Goal: Transaction & Acquisition: Purchase product/service

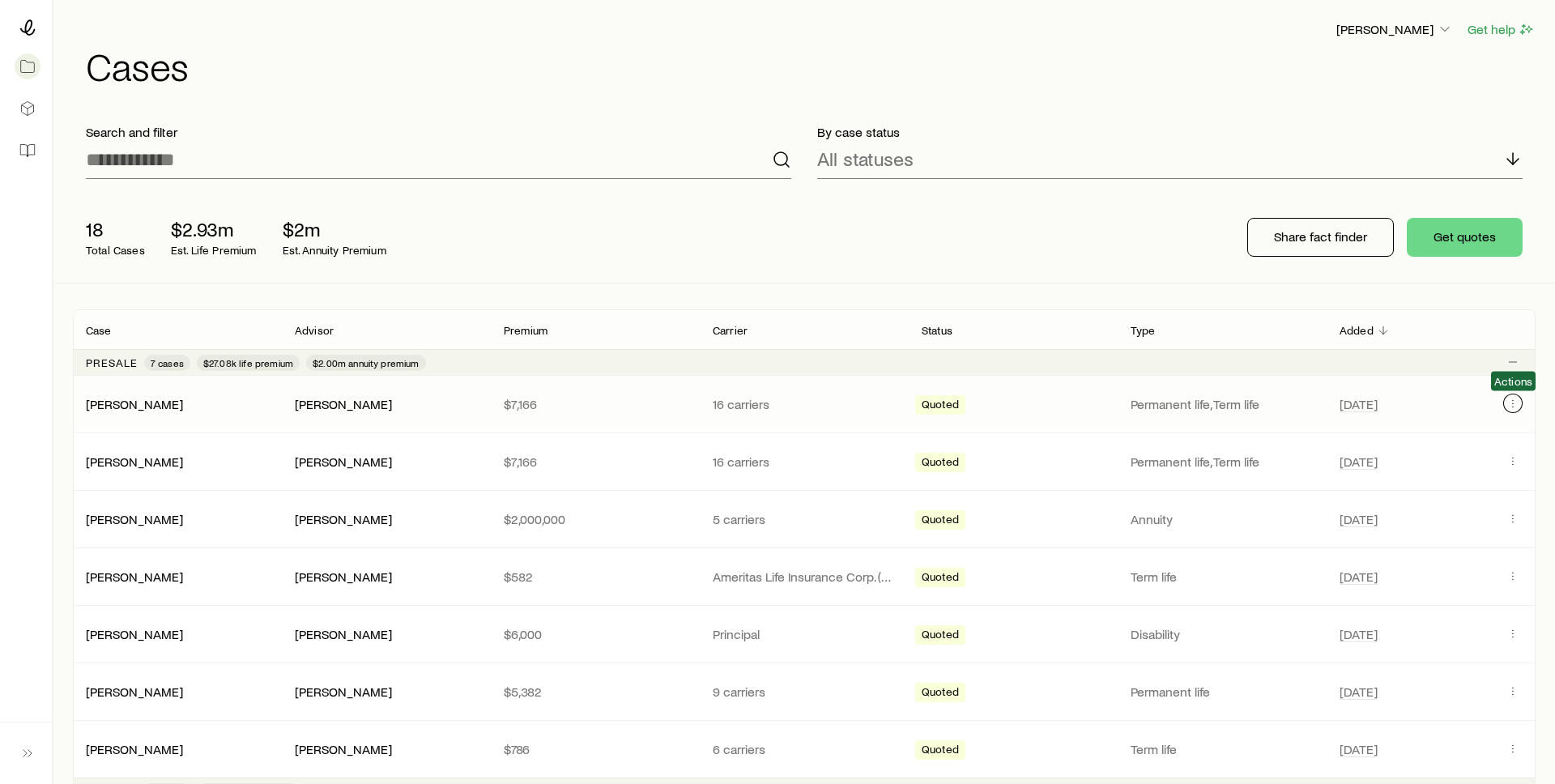
click at [1511, 405] on icon "Client cases" at bounding box center [1513, 404] width 13 height 13
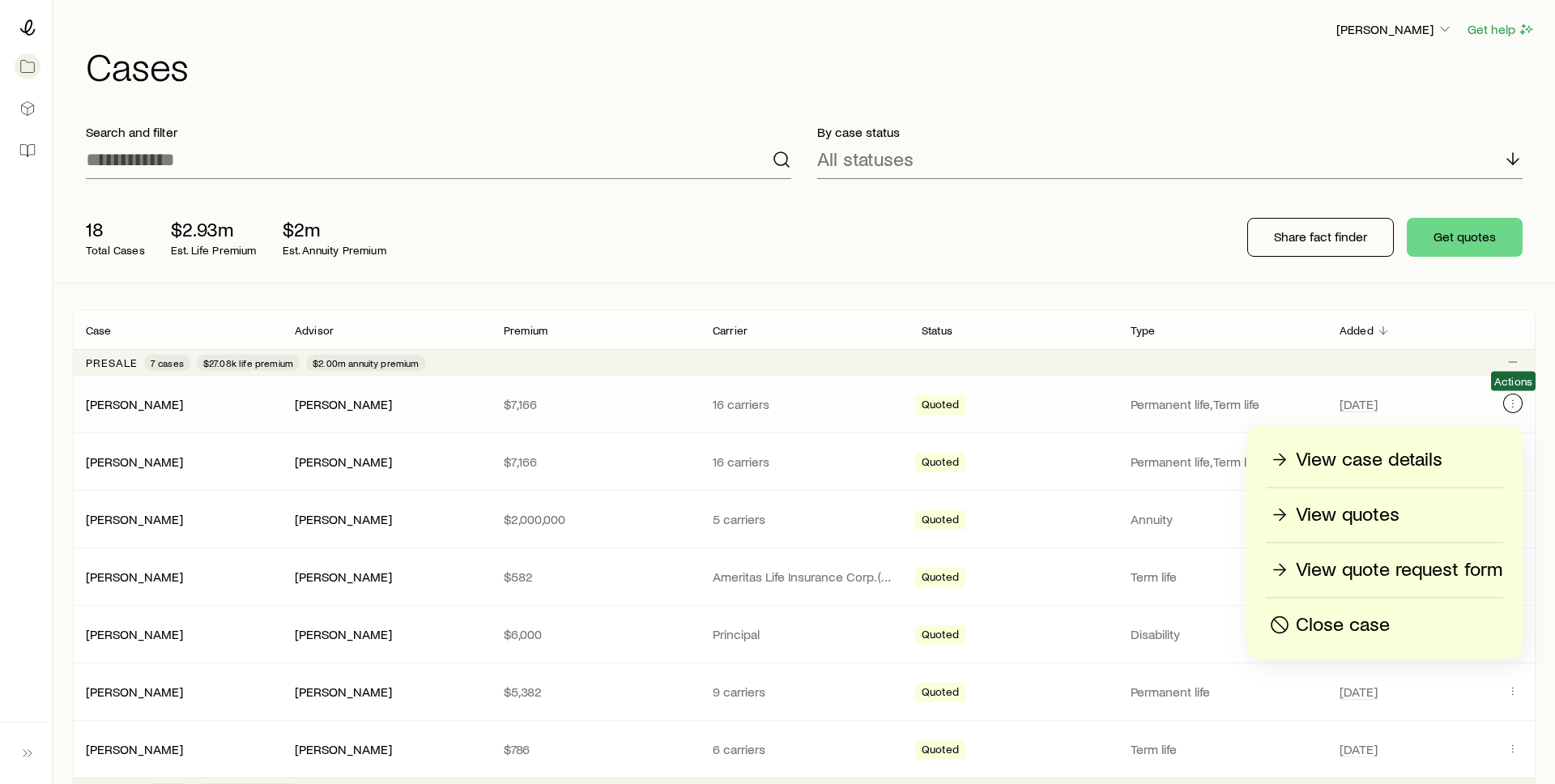
click at [1516, 406] on icon "Client cases" at bounding box center [1513, 404] width 13 height 13
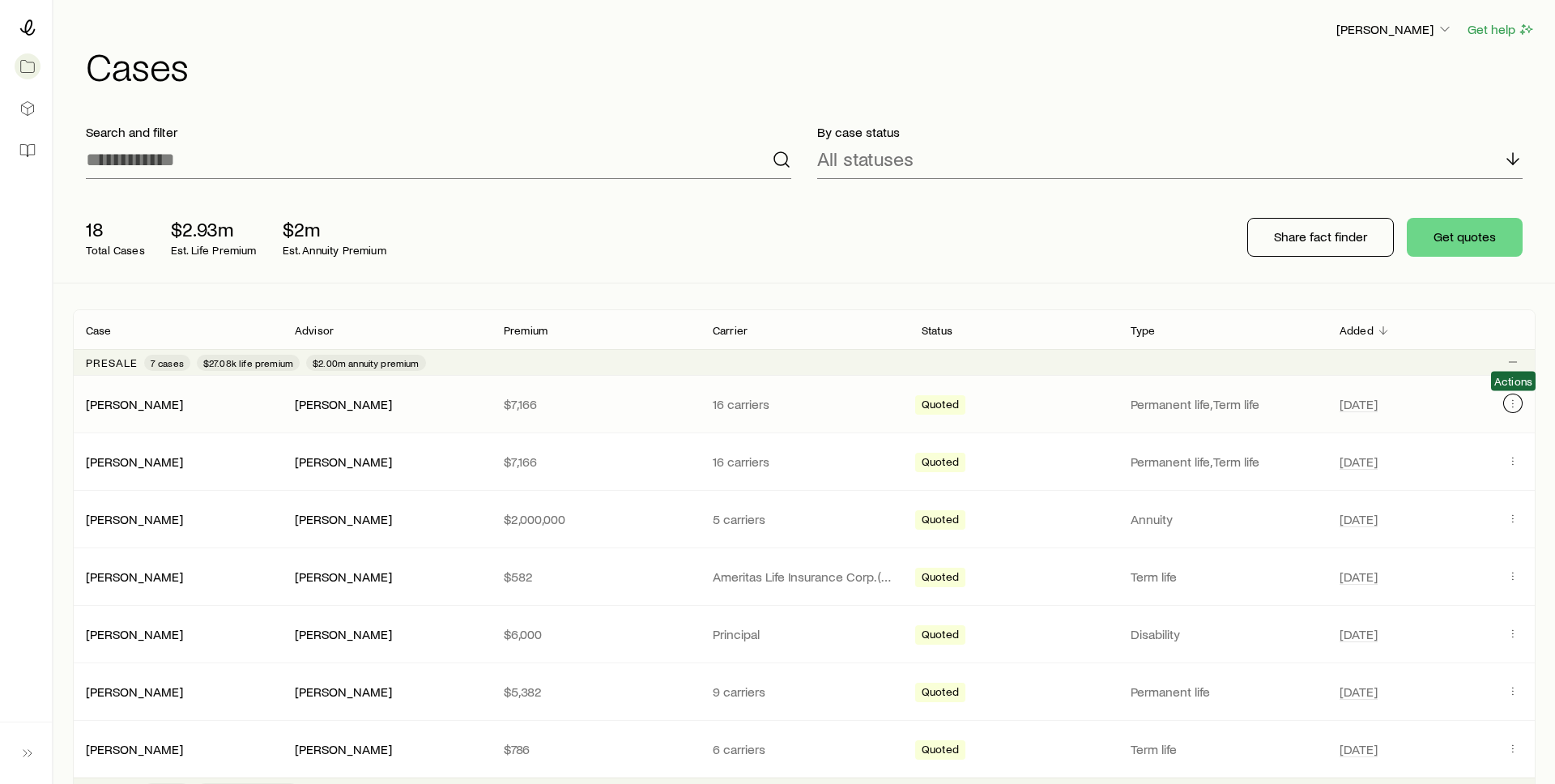
click at [1516, 406] on icon "Client cases" at bounding box center [1513, 404] width 13 height 13
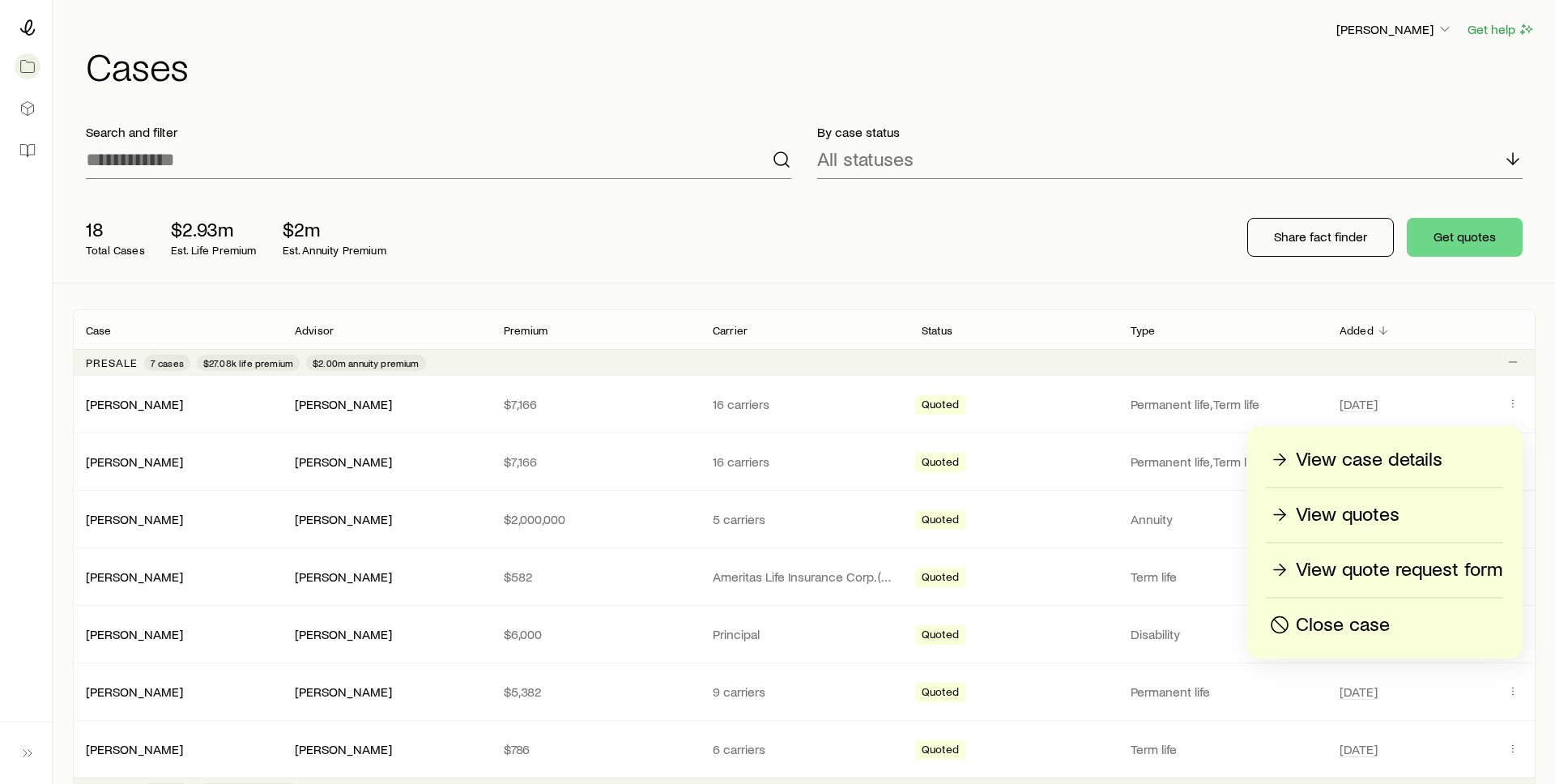
click at [1311, 623] on p "Close case" at bounding box center [1343, 625] width 94 height 26
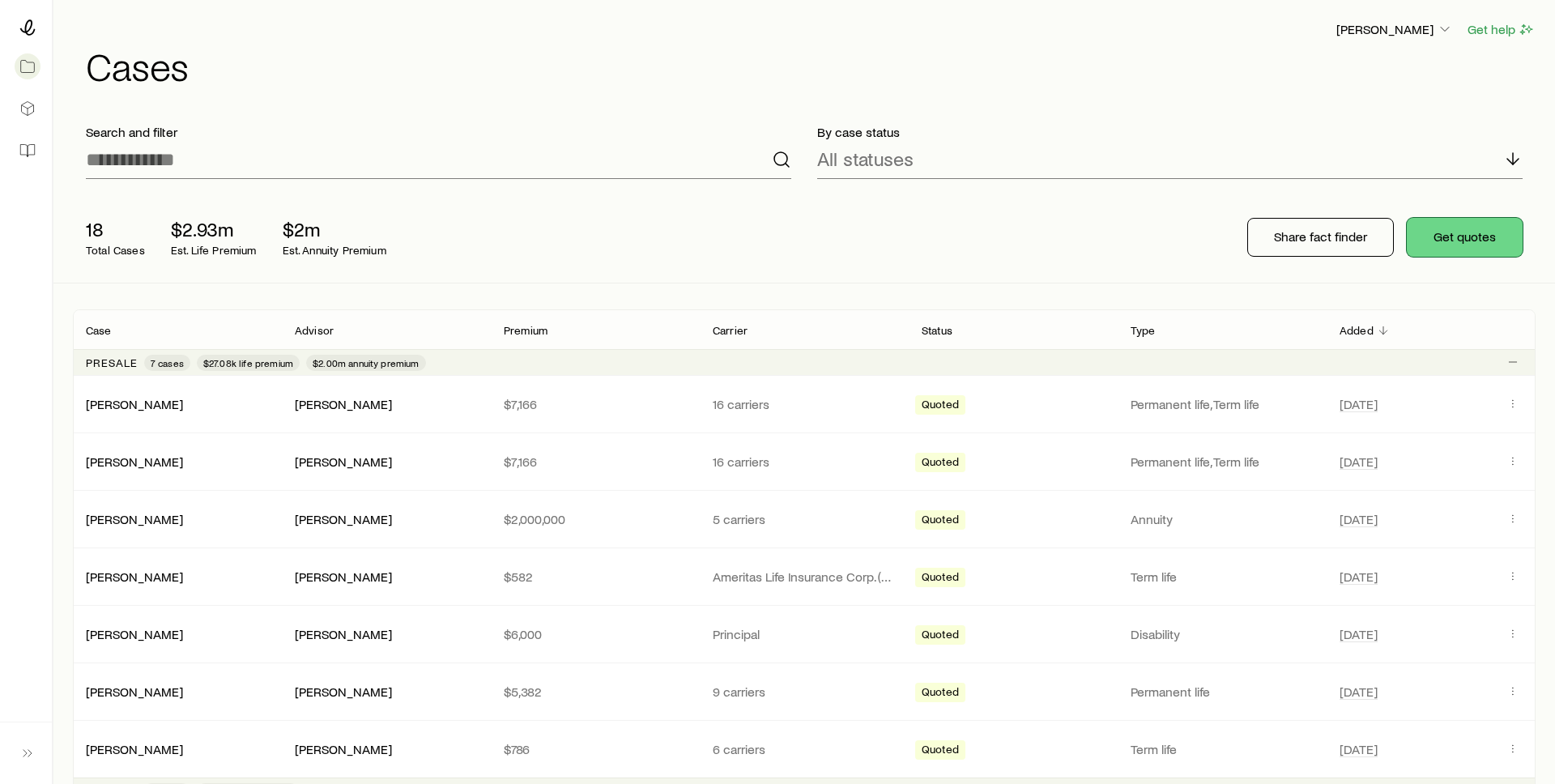
click at [1479, 236] on button "Get quotes" at bounding box center [1465, 237] width 116 height 39
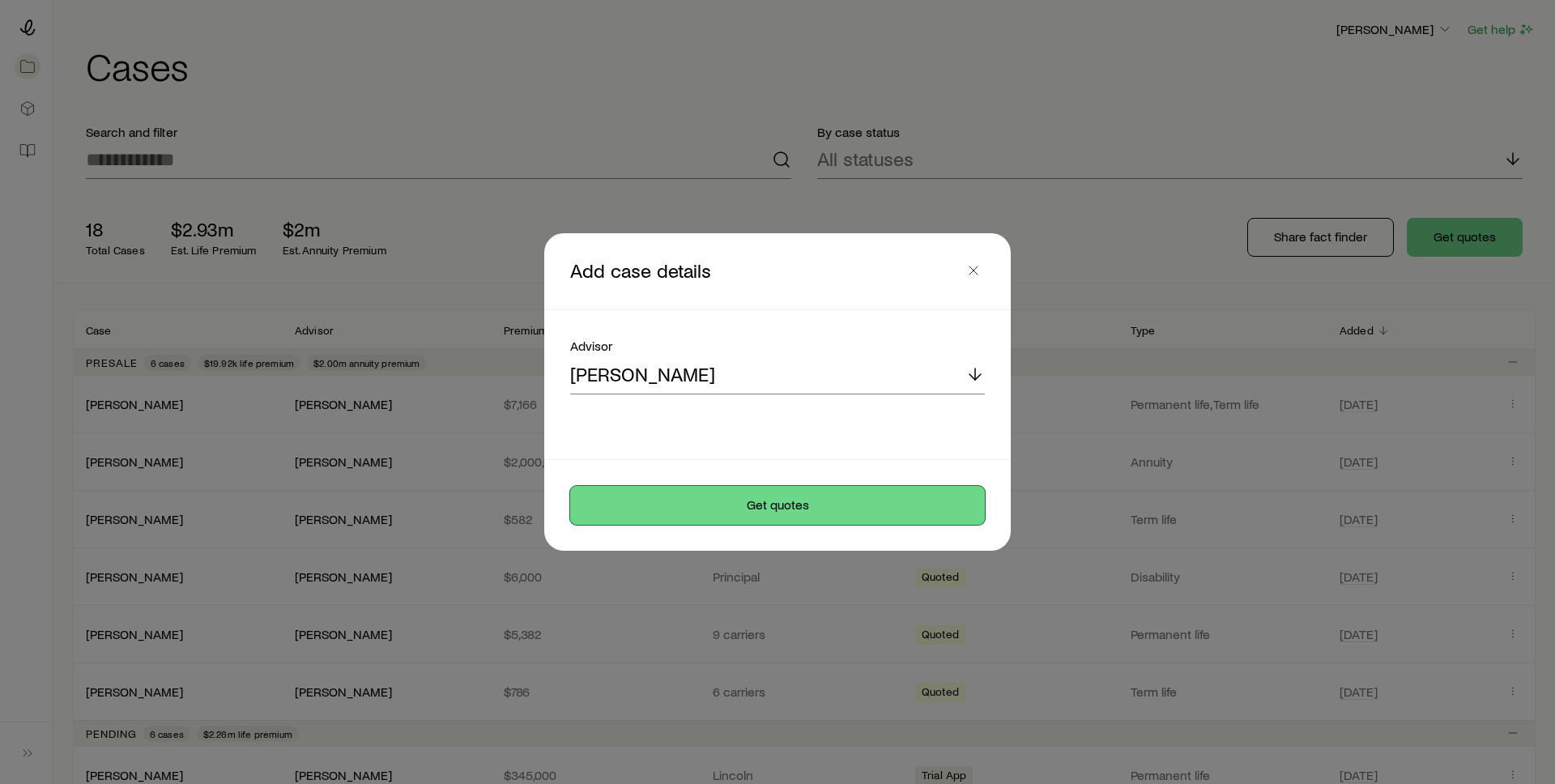
click at [821, 509] on button "Get quotes" at bounding box center [778, 505] width 415 height 39
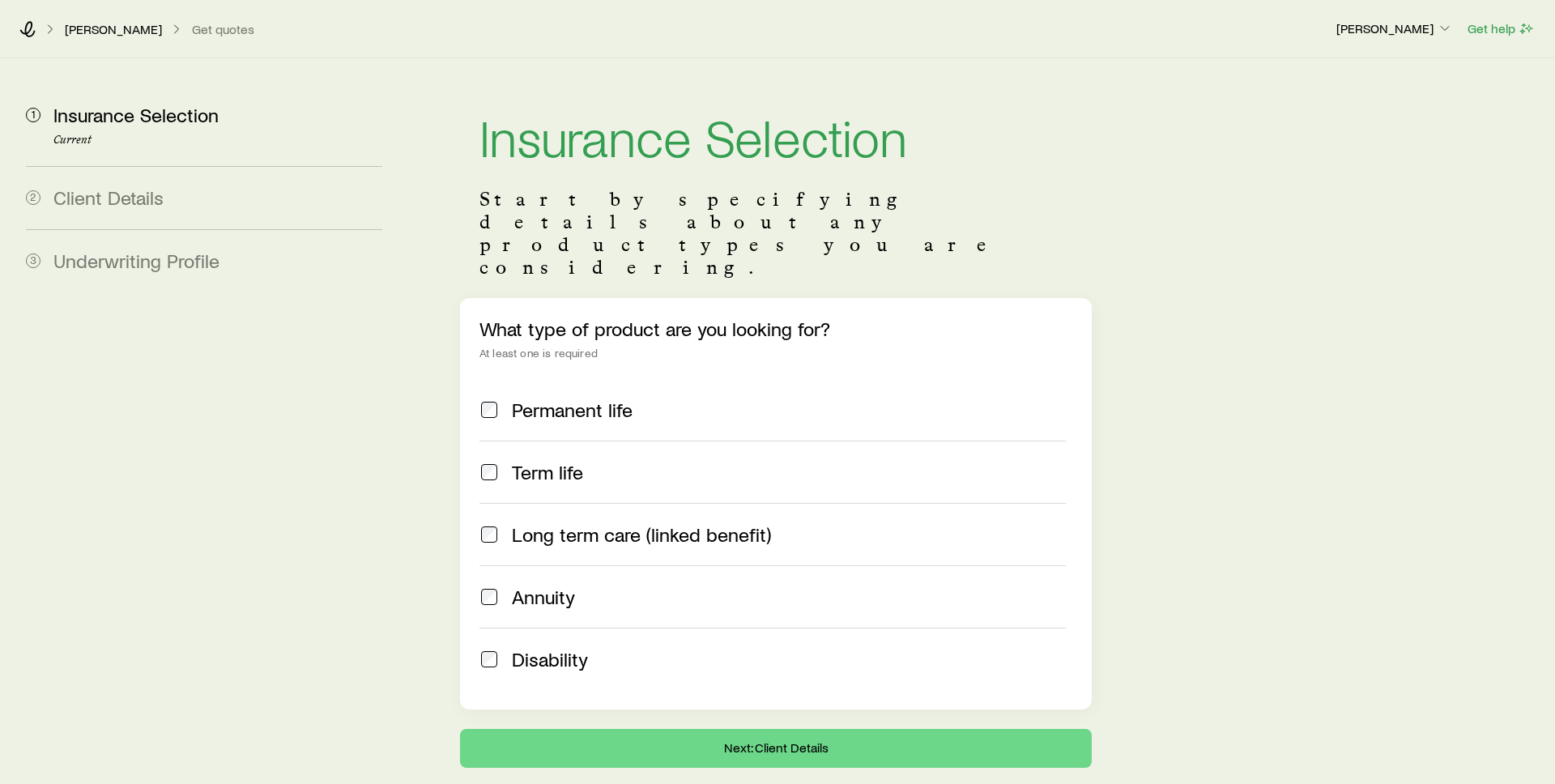
click at [546, 399] on span "Permanent life" at bounding box center [572, 410] width 121 height 23
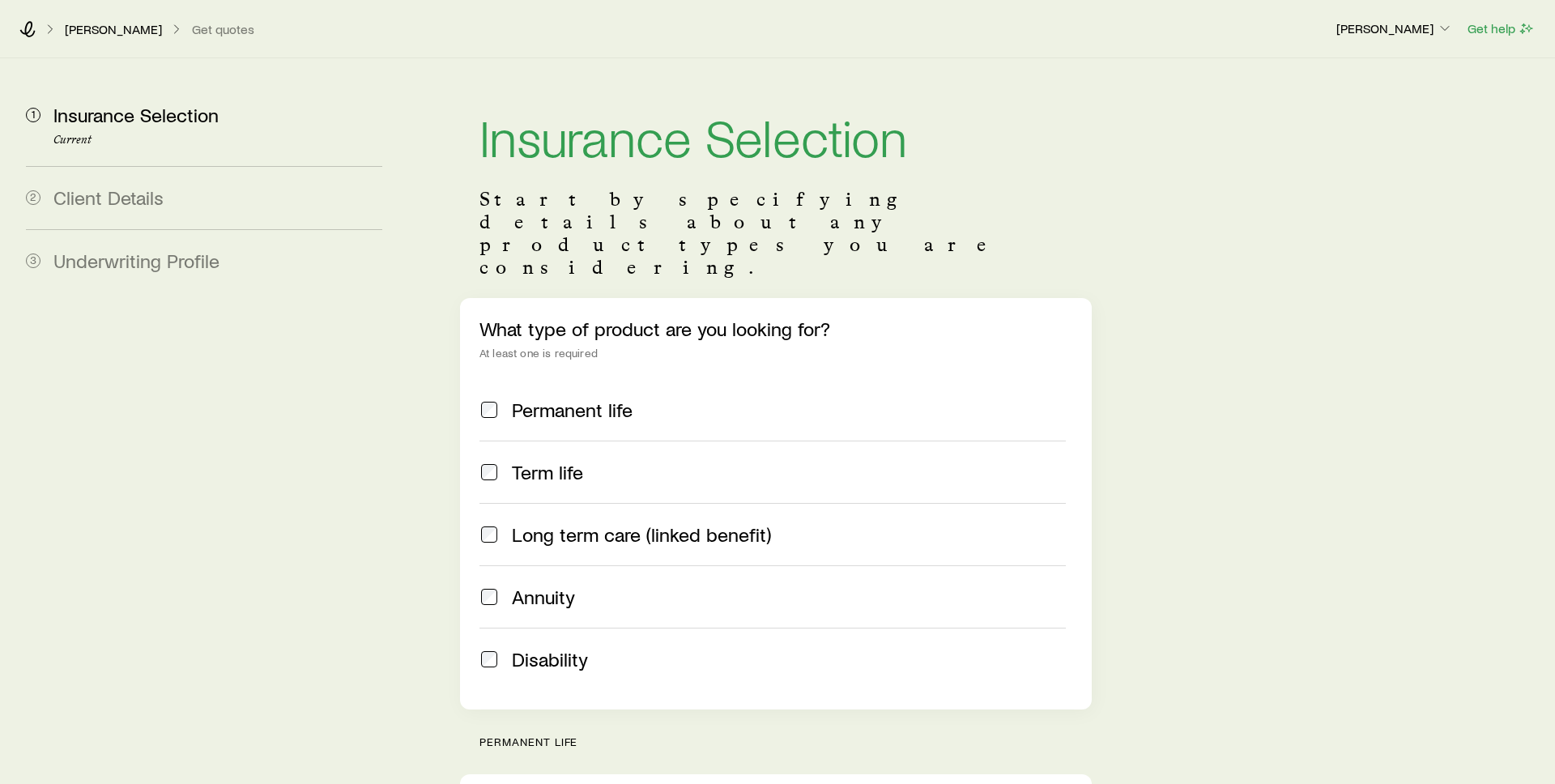
click at [549, 461] on span "Term life" at bounding box center [547, 473] width 72 height 23
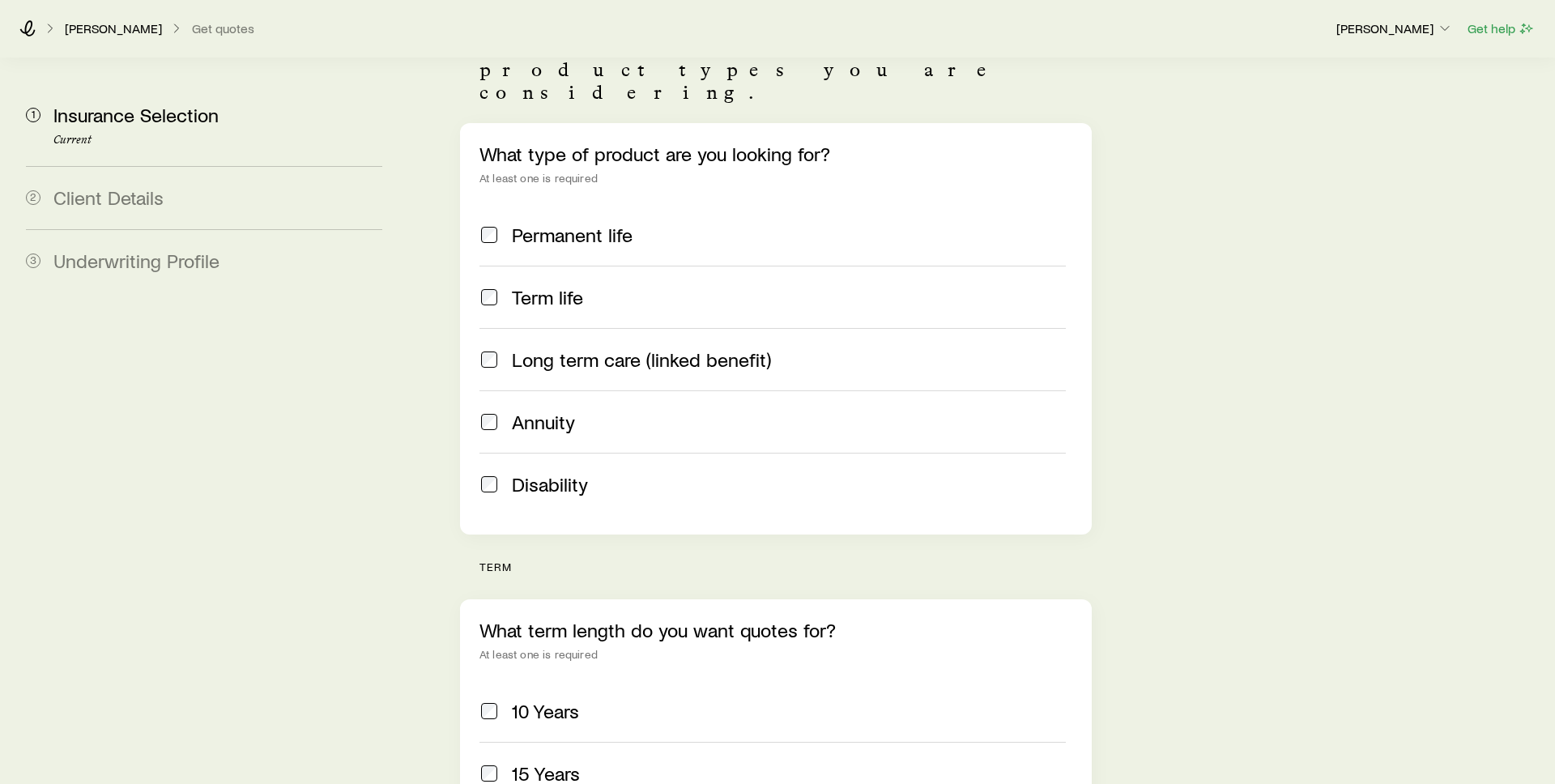
scroll to position [442, 0]
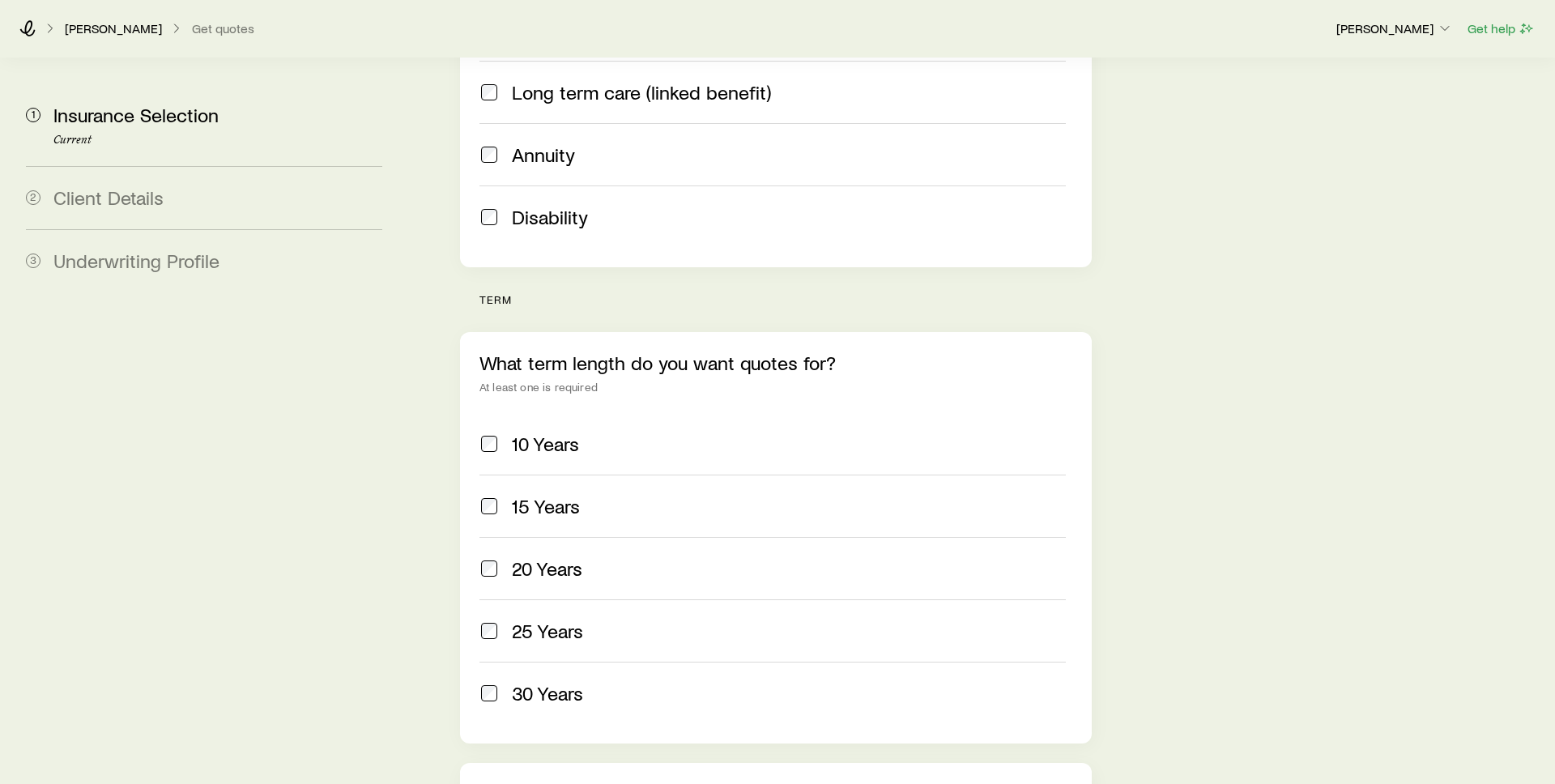
click at [567, 557] on span "20 Years" at bounding box center [547, 569] width 71 height 23
click at [554, 682] on span "30 Years" at bounding box center [547, 694] width 72 height 23
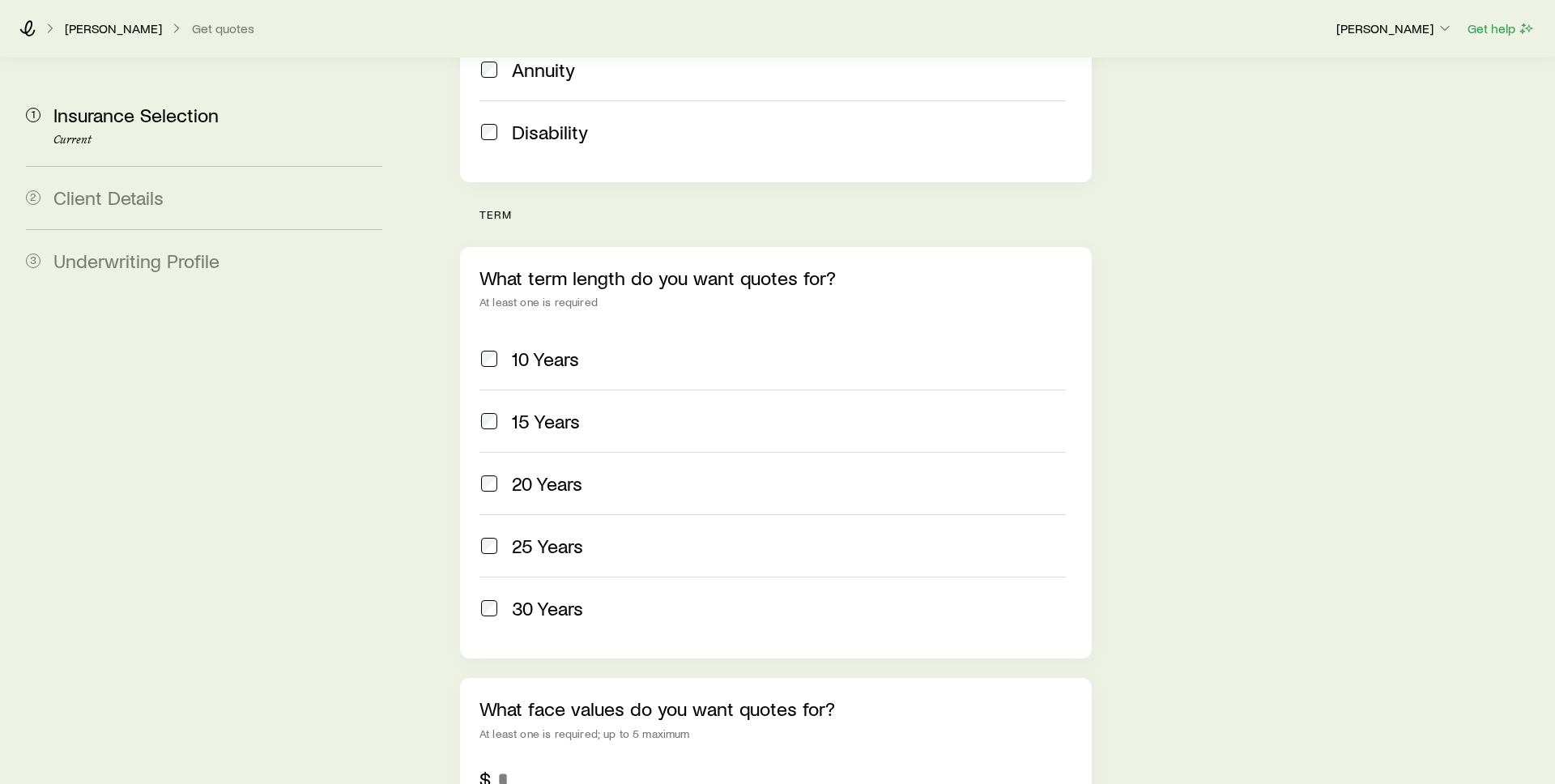
scroll to position [661, 0]
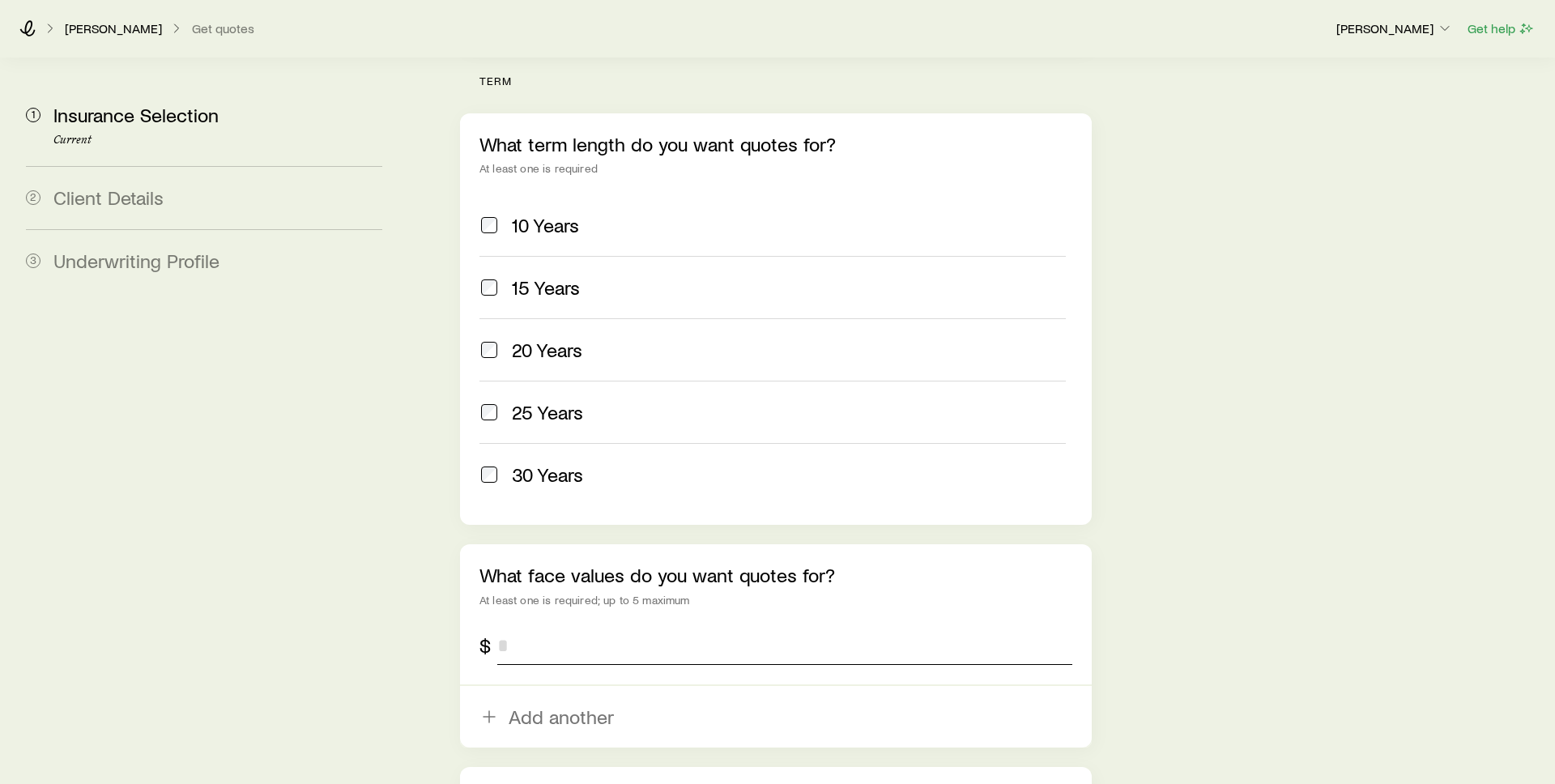
click at [570, 626] on input "tel" at bounding box center [785, 645] width 575 height 39
type input "*********"
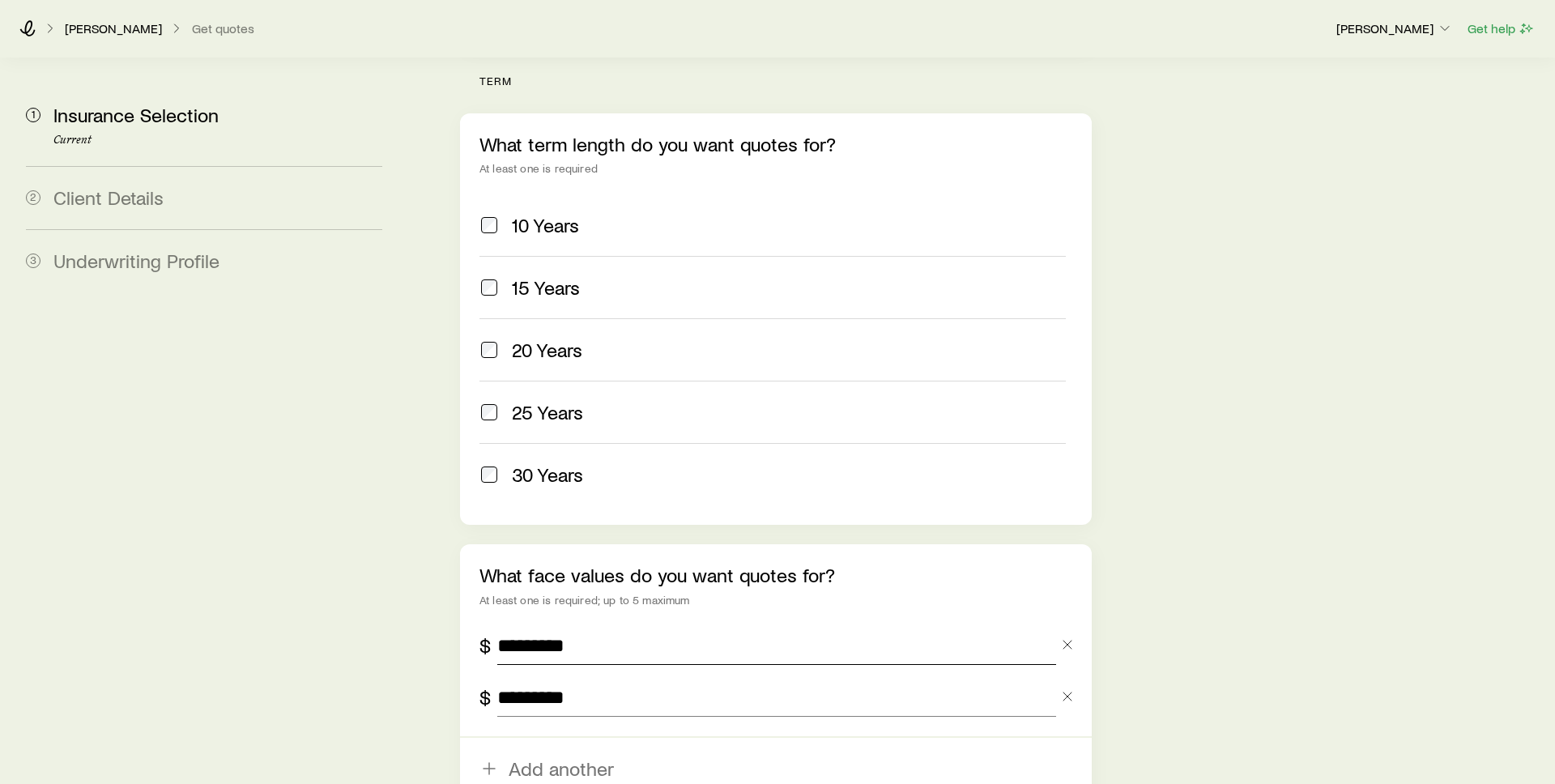
type input "*********"
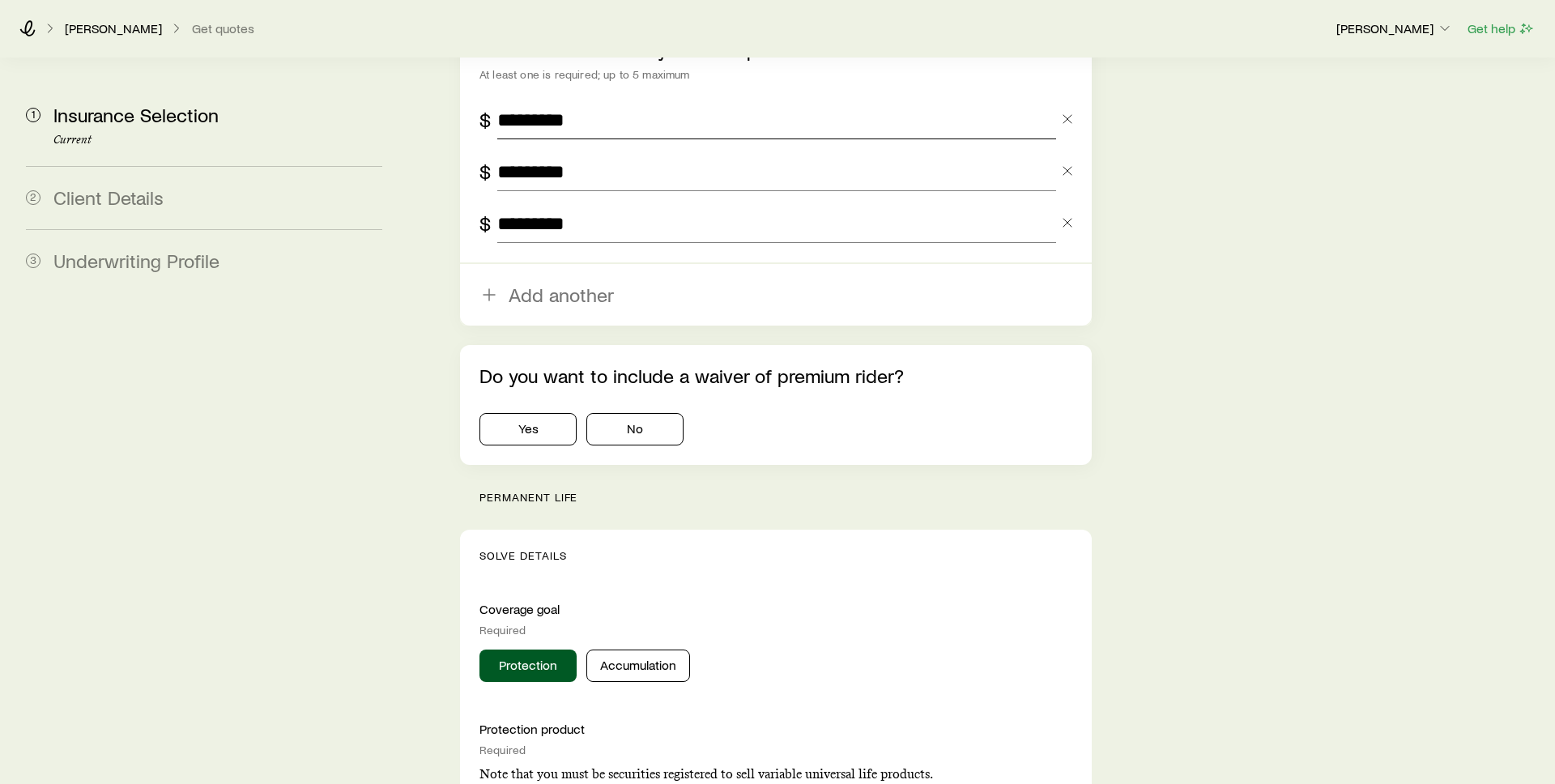
scroll to position [1234, 0]
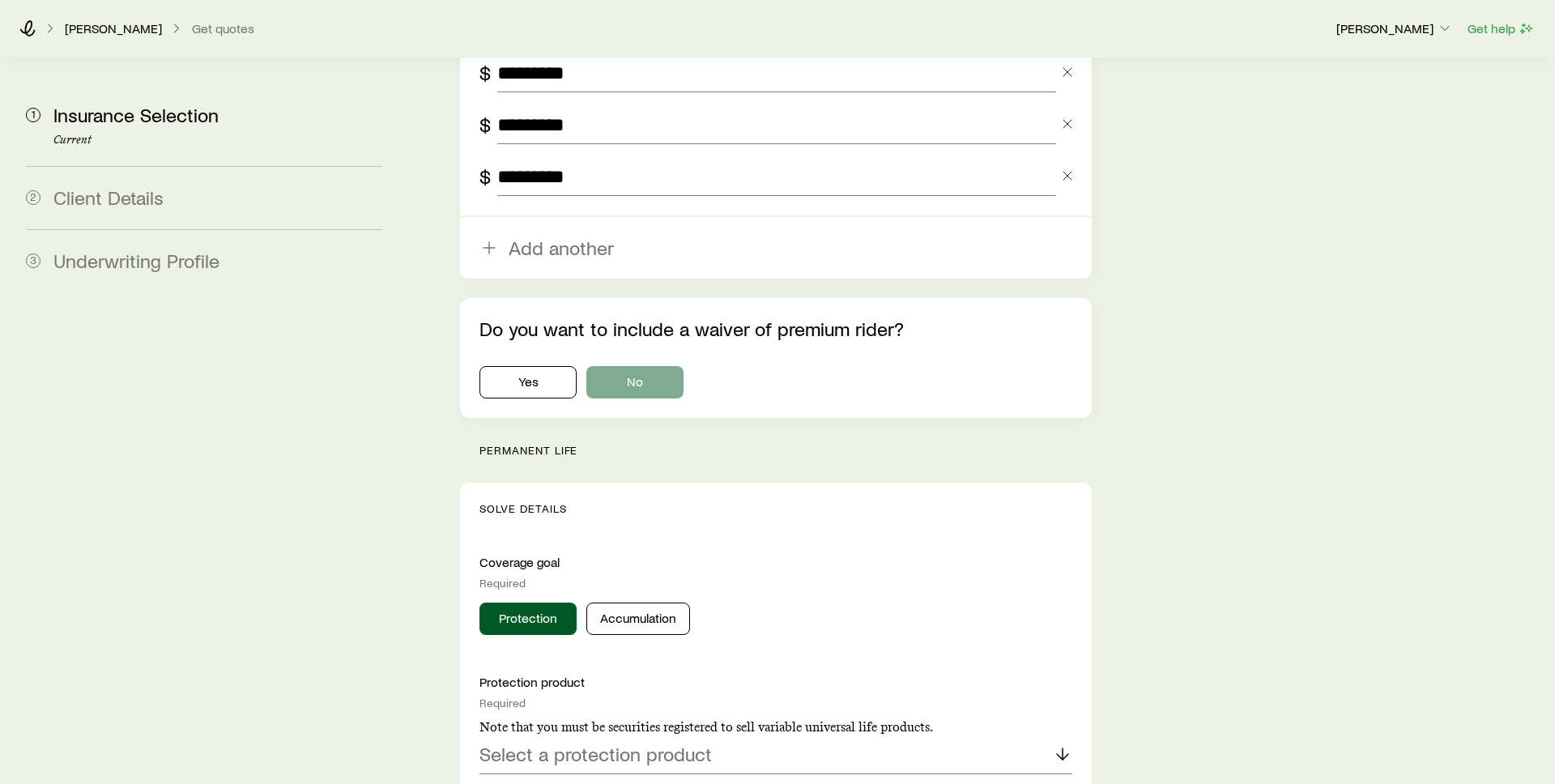
type input "*********"
click at [664, 366] on button "No" at bounding box center [635, 381] width 97 height 32
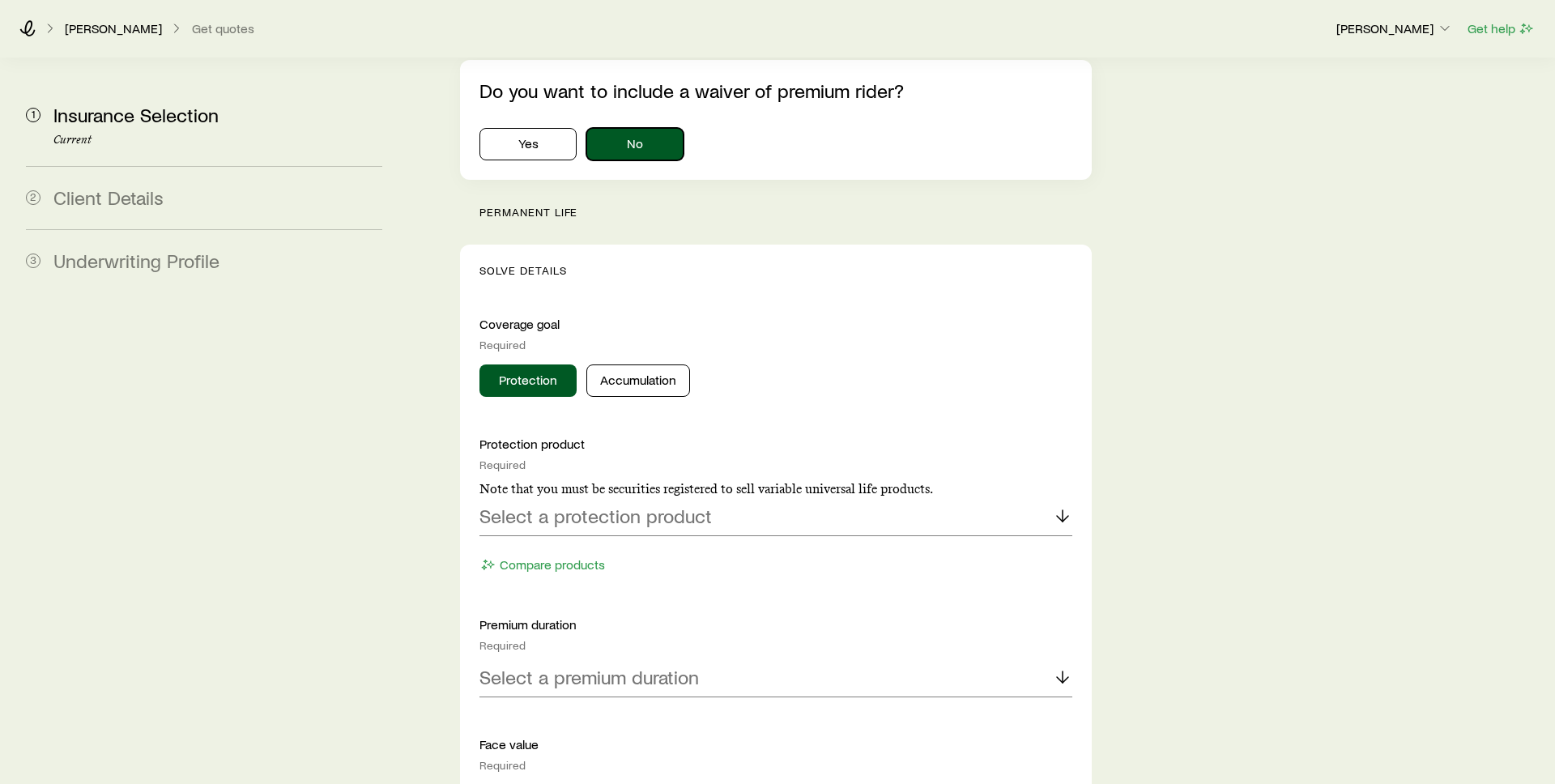
scroll to position [1686, 0]
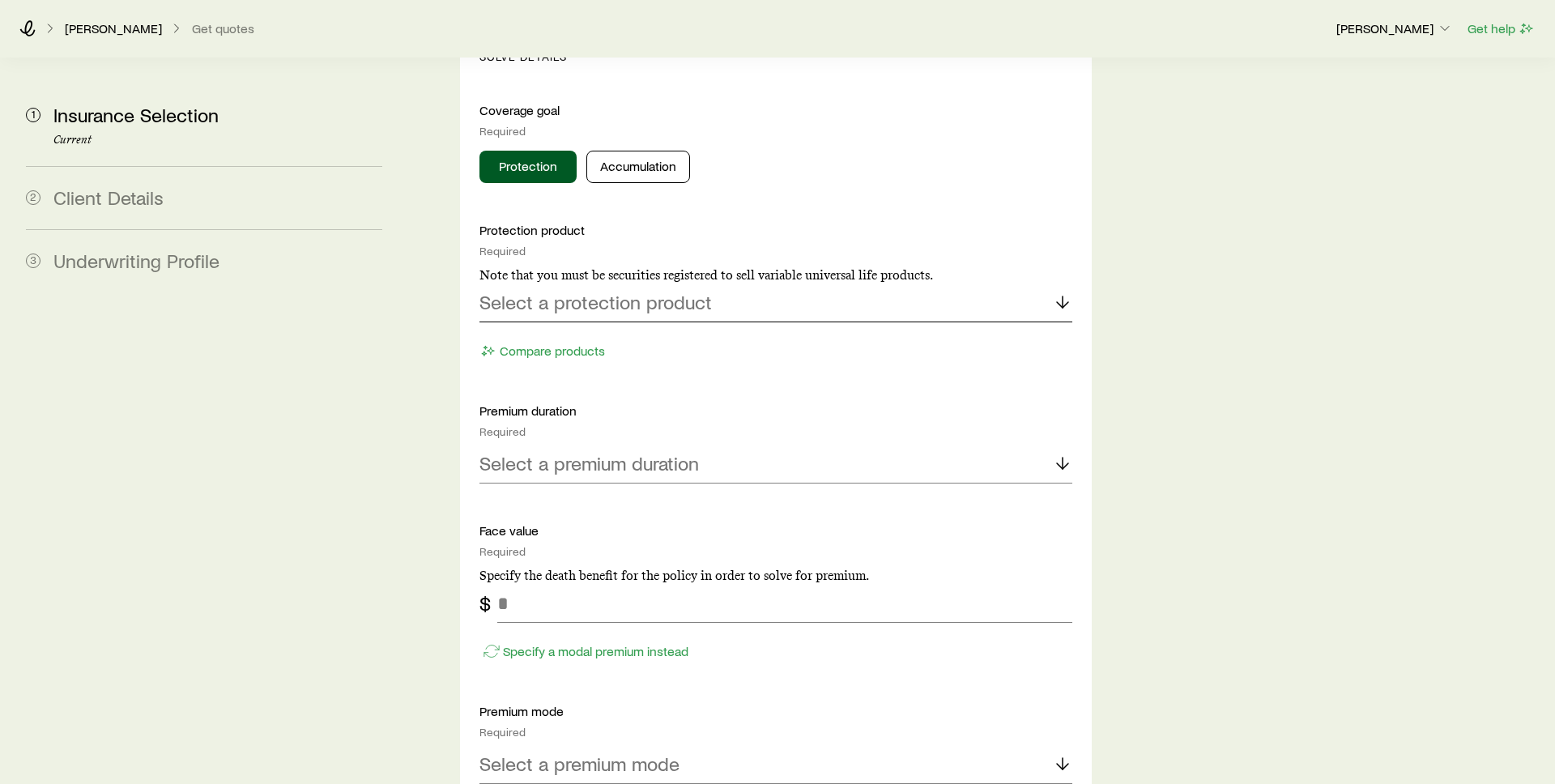
click at [656, 291] on p "Select a protection product" at bounding box center [595, 302] width 233 height 23
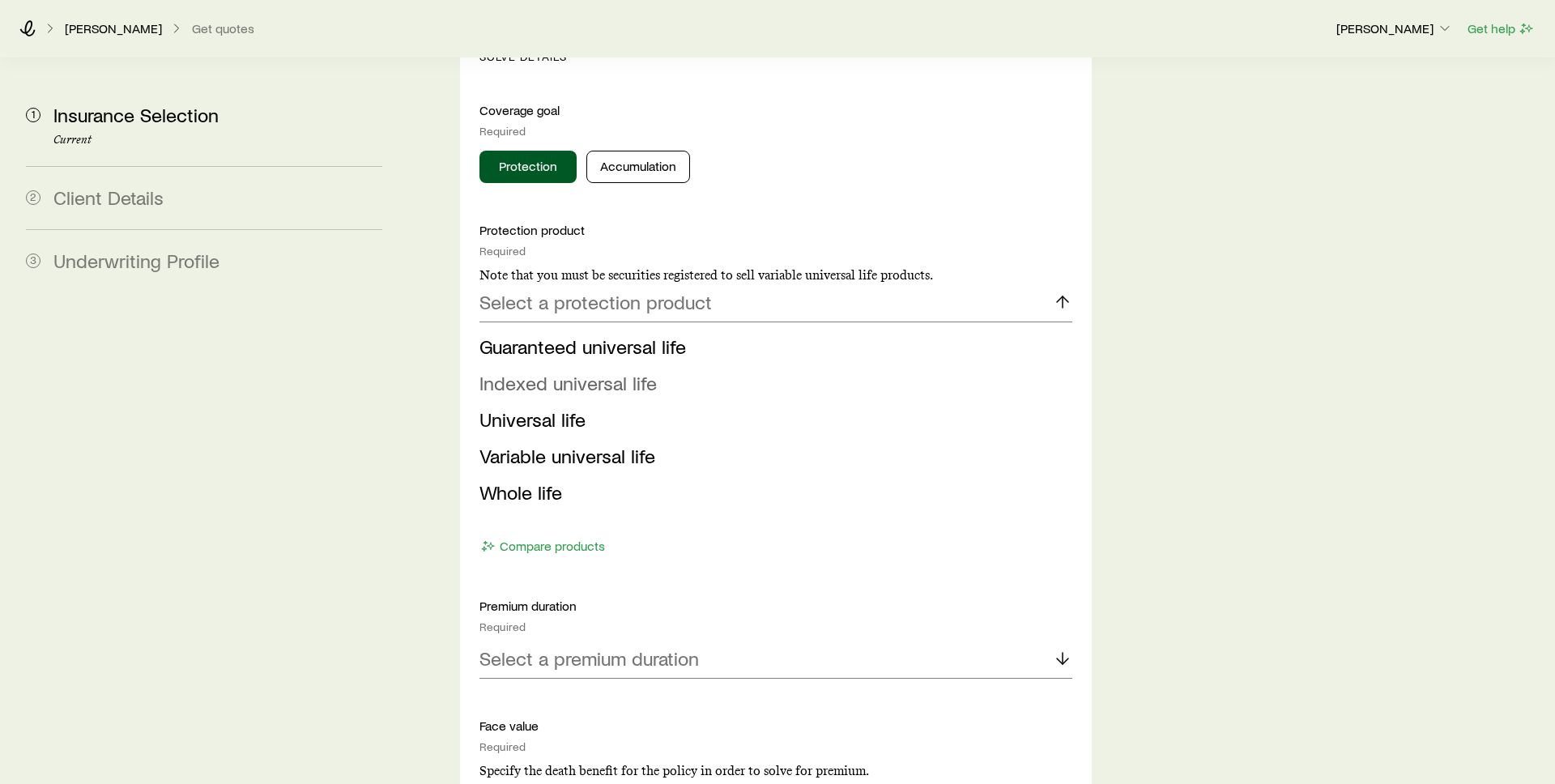
click at [644, 371] on span "Indexed universal life" at bounding box center [568, 382] width 178 height 24
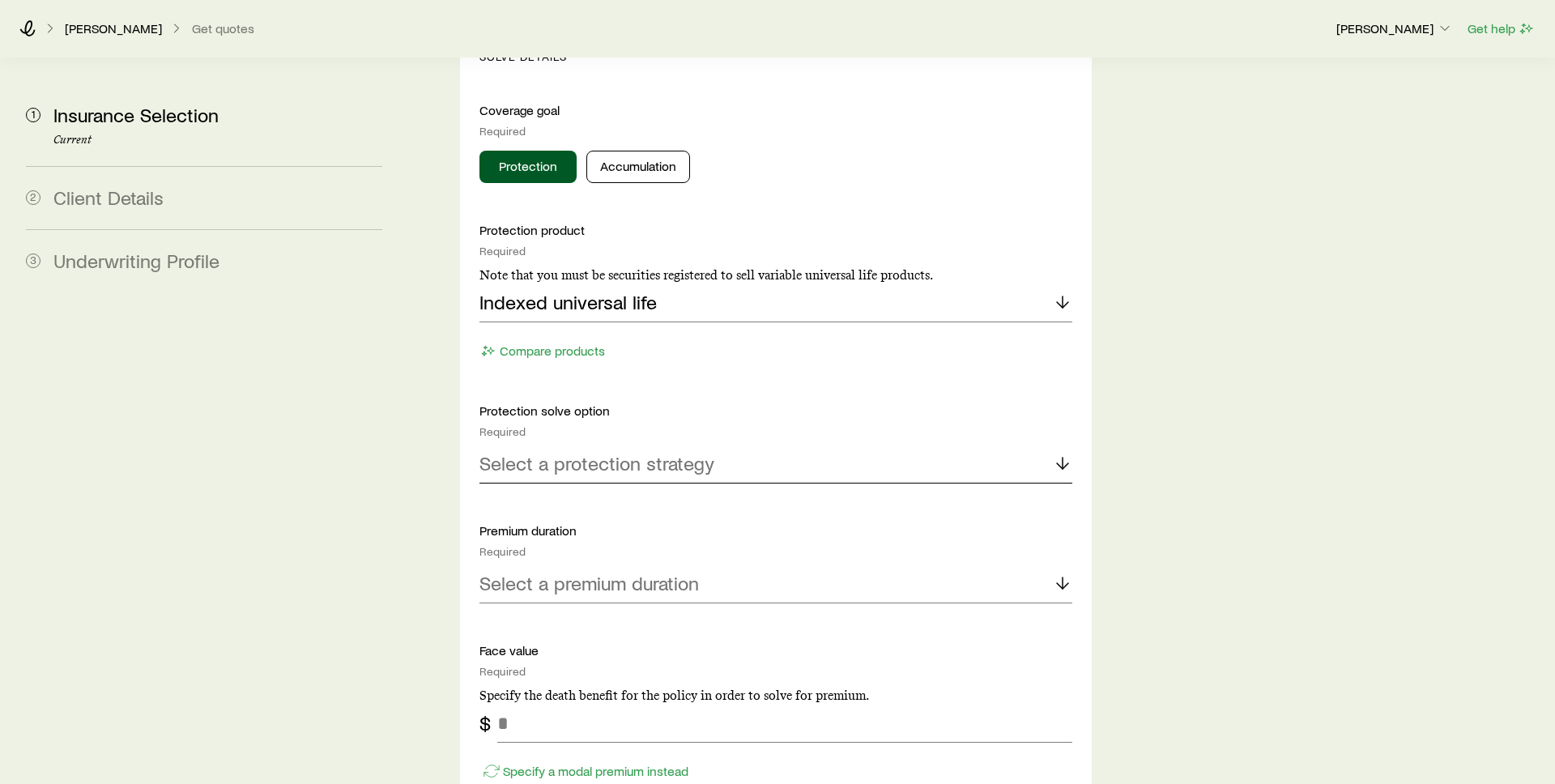
click at [646, 452] on p "Select a protection strategy" at bounding box center [597, 463] width 235 height 23
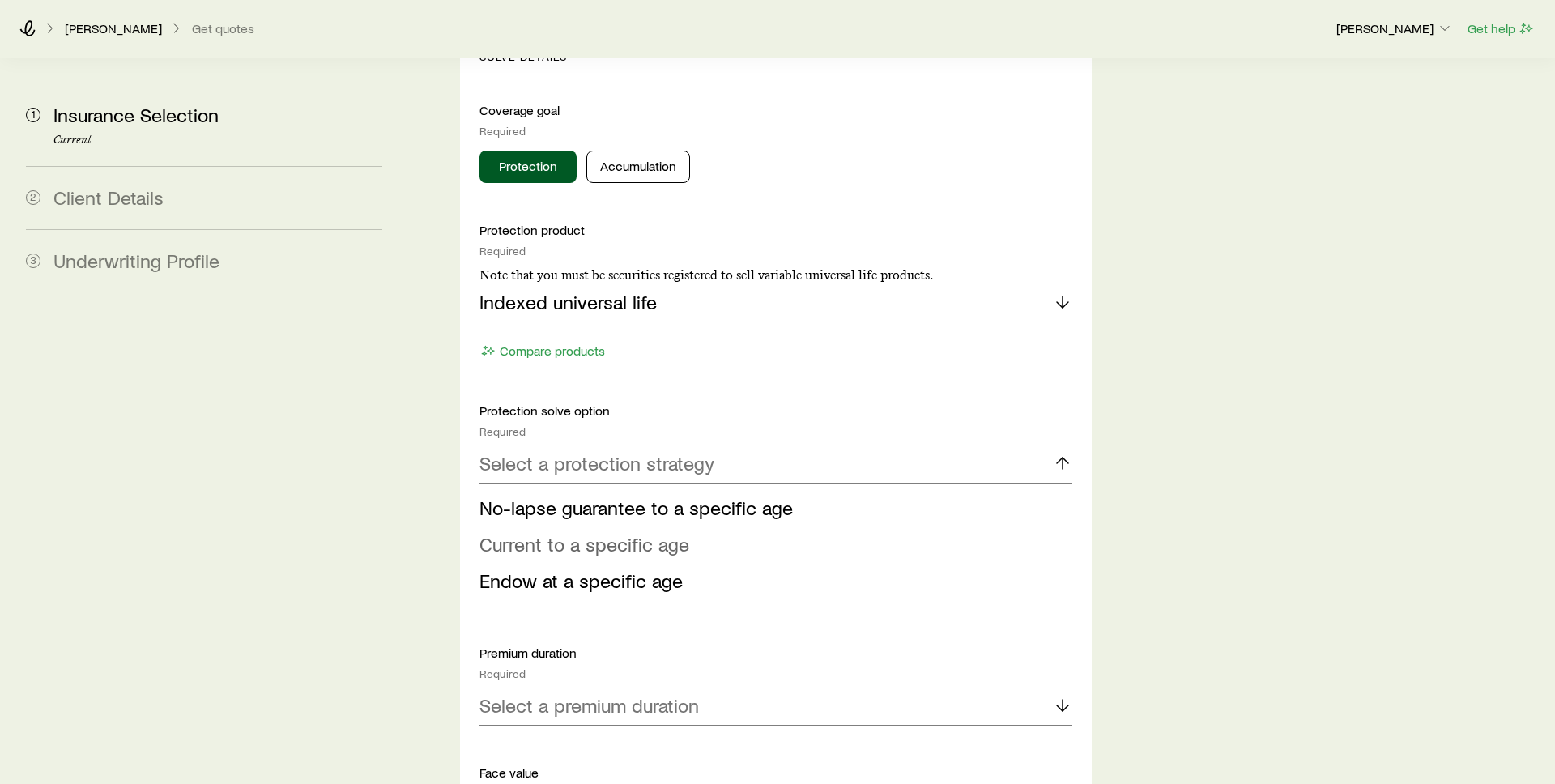
click at [637, 533] on span "Current to a specific age" at bounding box center [584, 544] width 210 height 24
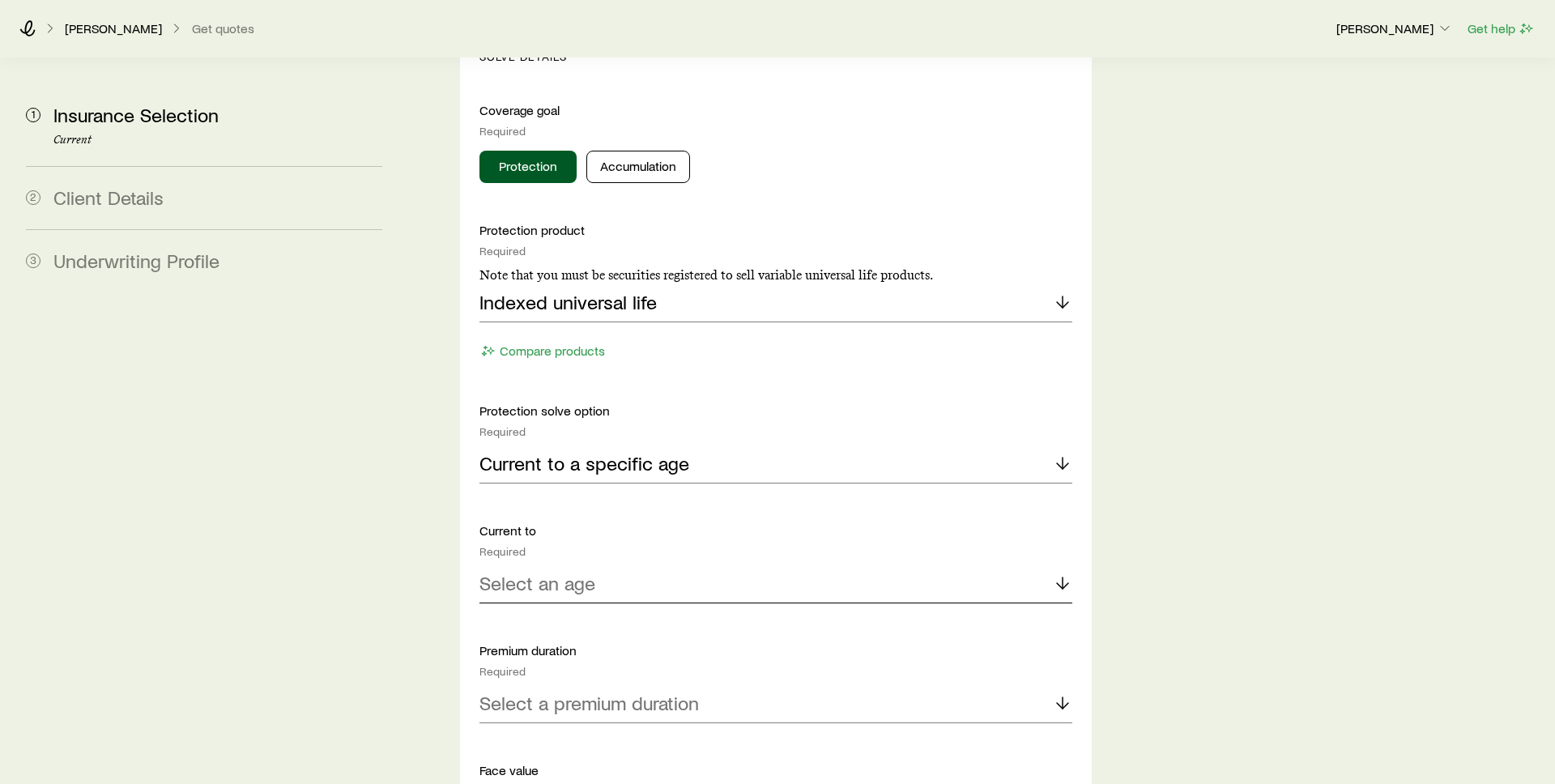
click at [622, 565] on div "Select an age" at bounding box center [775, 583] width 593 height 39
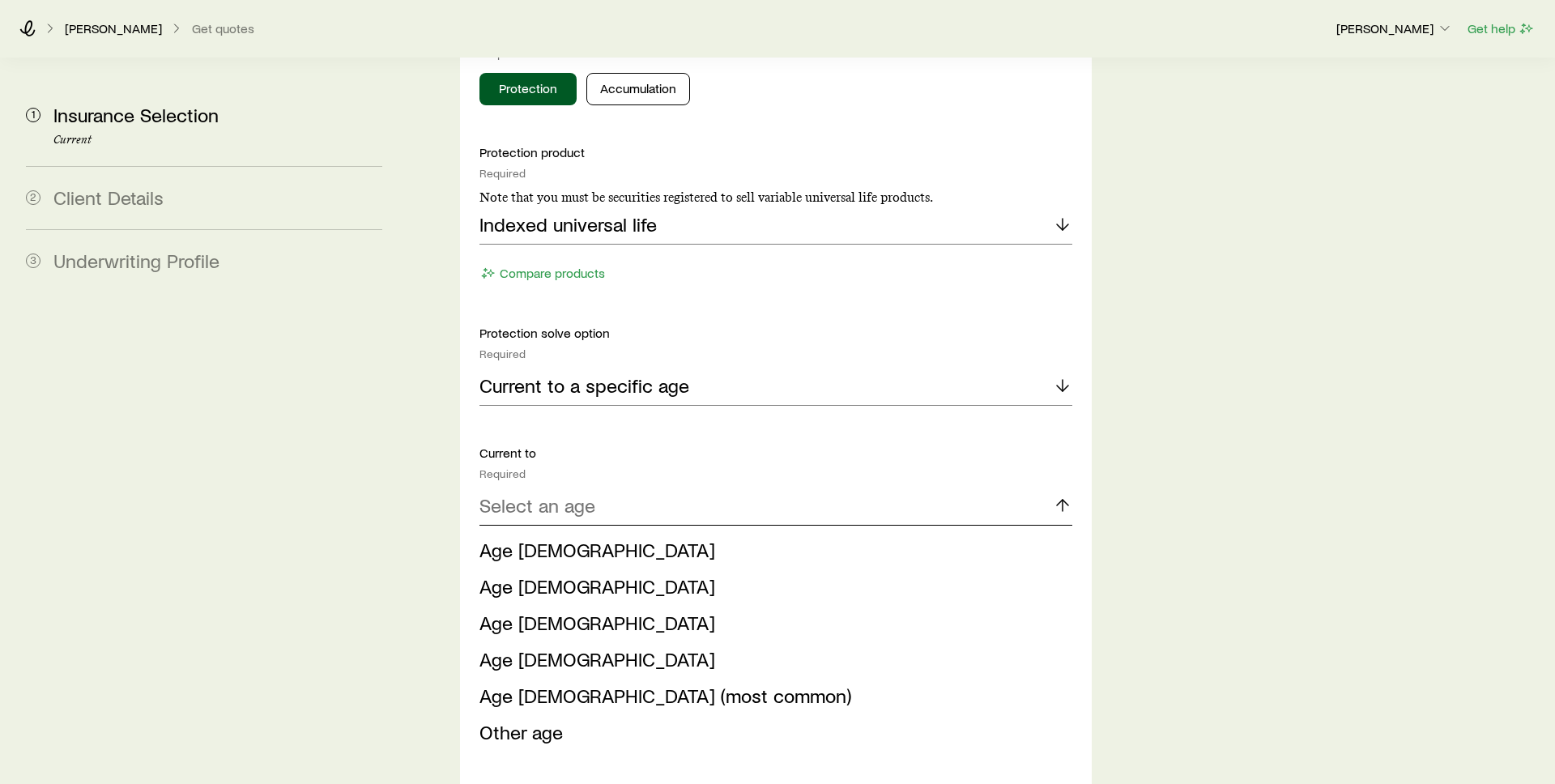
scroll to position [1785, 0]
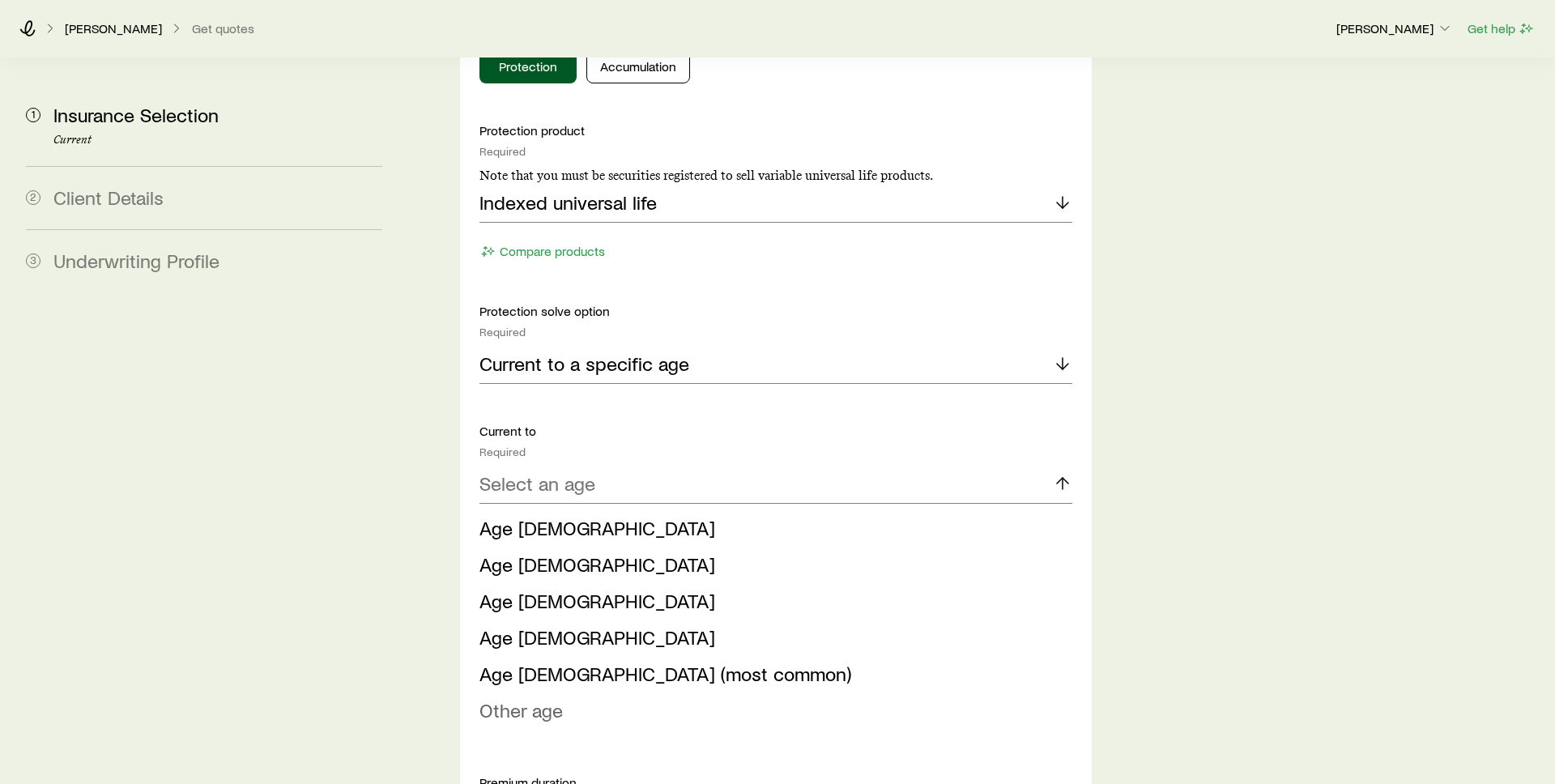
click at [627, 693] on li "Other age" at bounding box center [771, 711] width 584 height 36
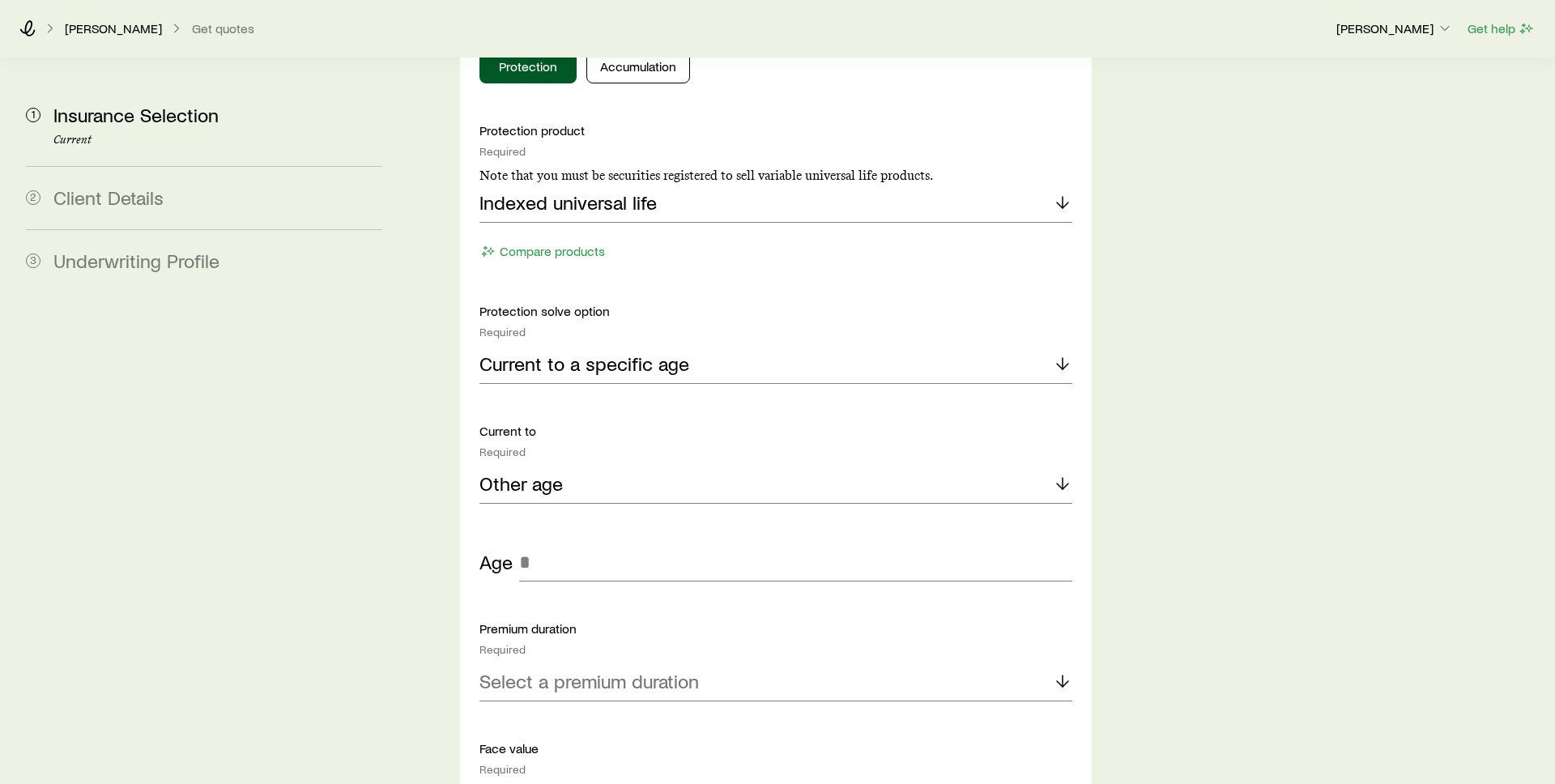
scroll to position [1787, 0]
click at [652, 350] on p "Current to a specific age" at bounding box center [584, 362] width 210 height 23
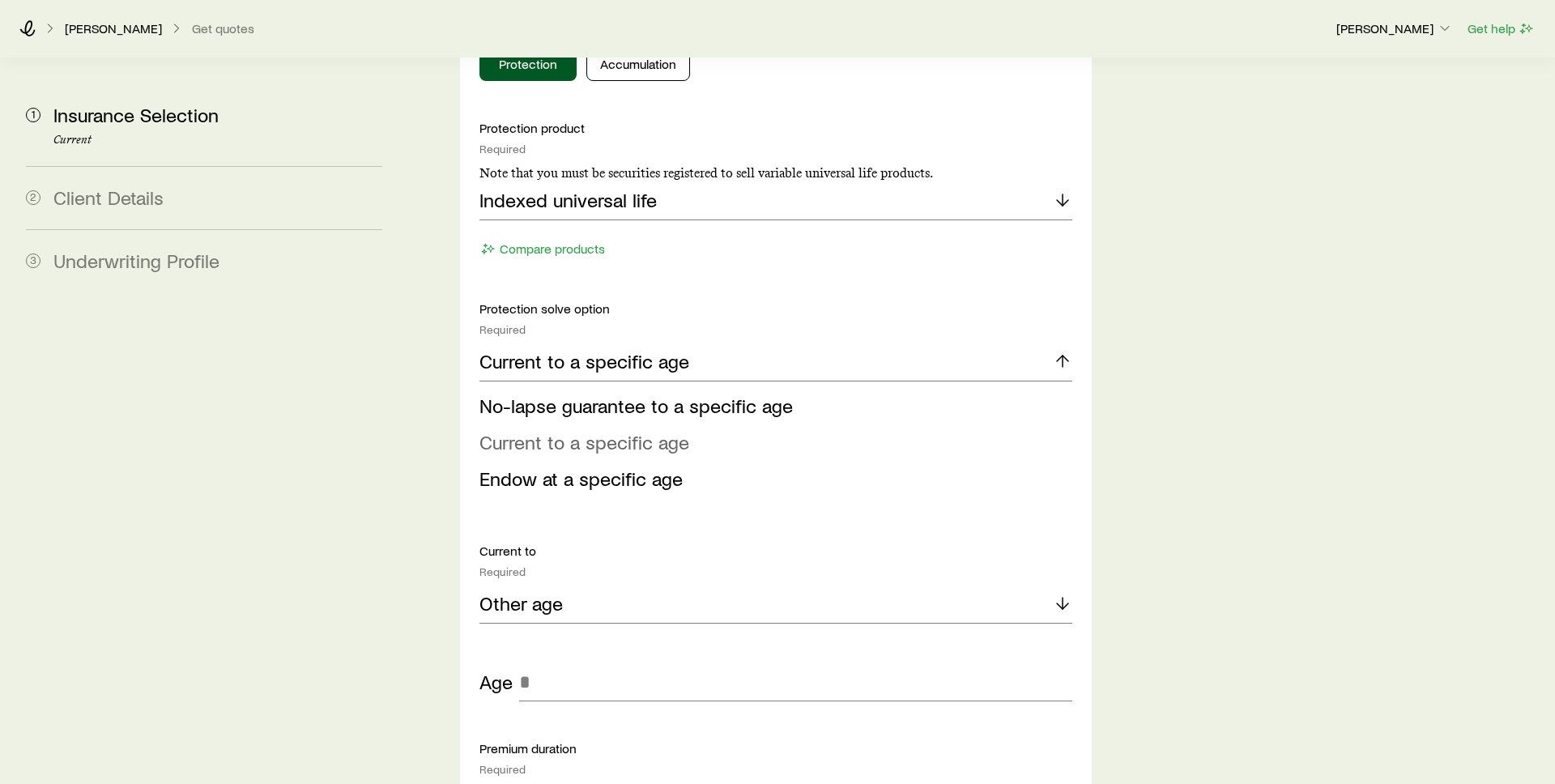
click at [643, 430] on span "Current to a specific age" at bounding box center [584, 441] width 210 height 24
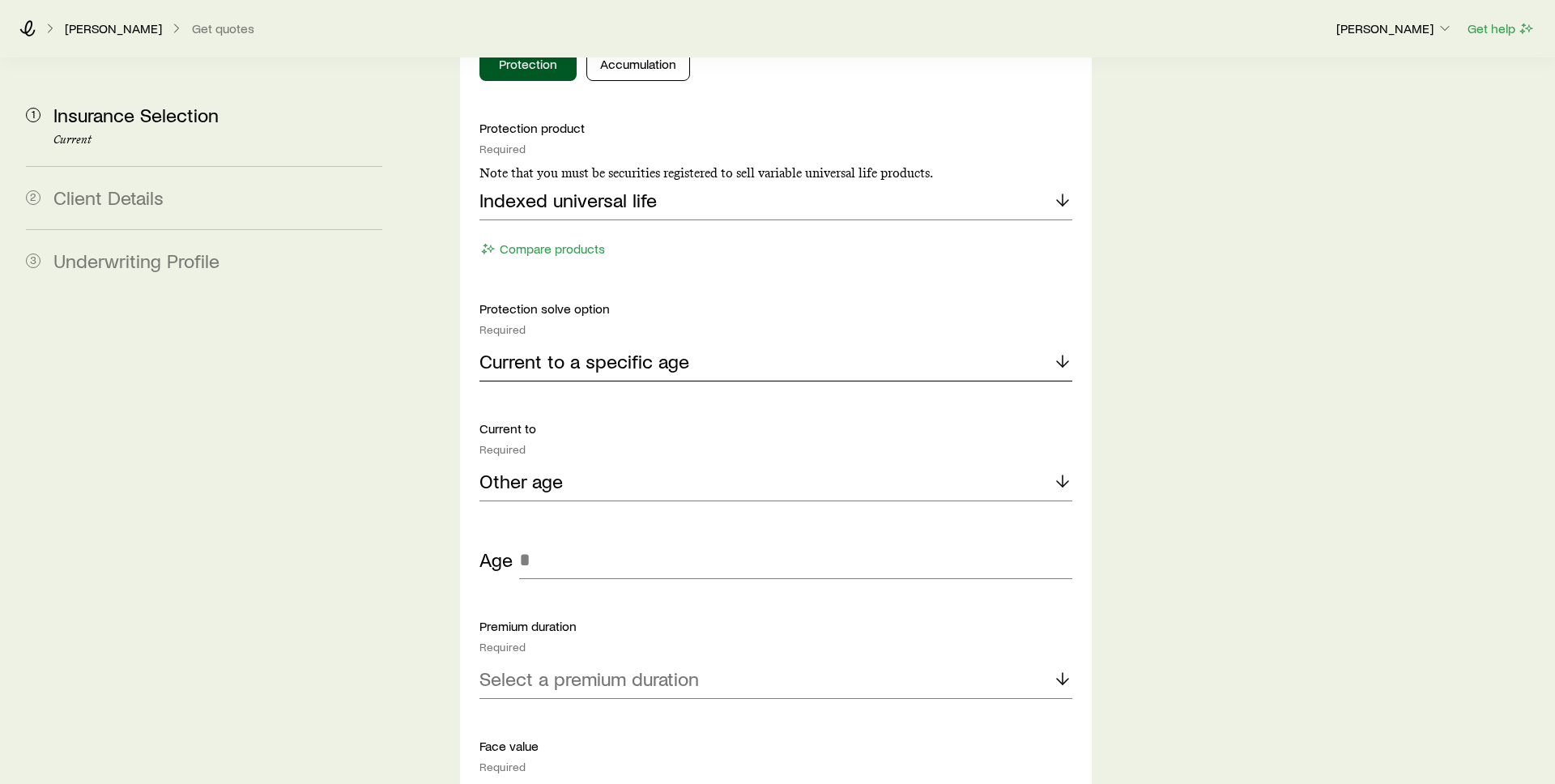
click at [711, 343] on div "Current to a specific age" at bounding box center [775, 362] width 593 height 39
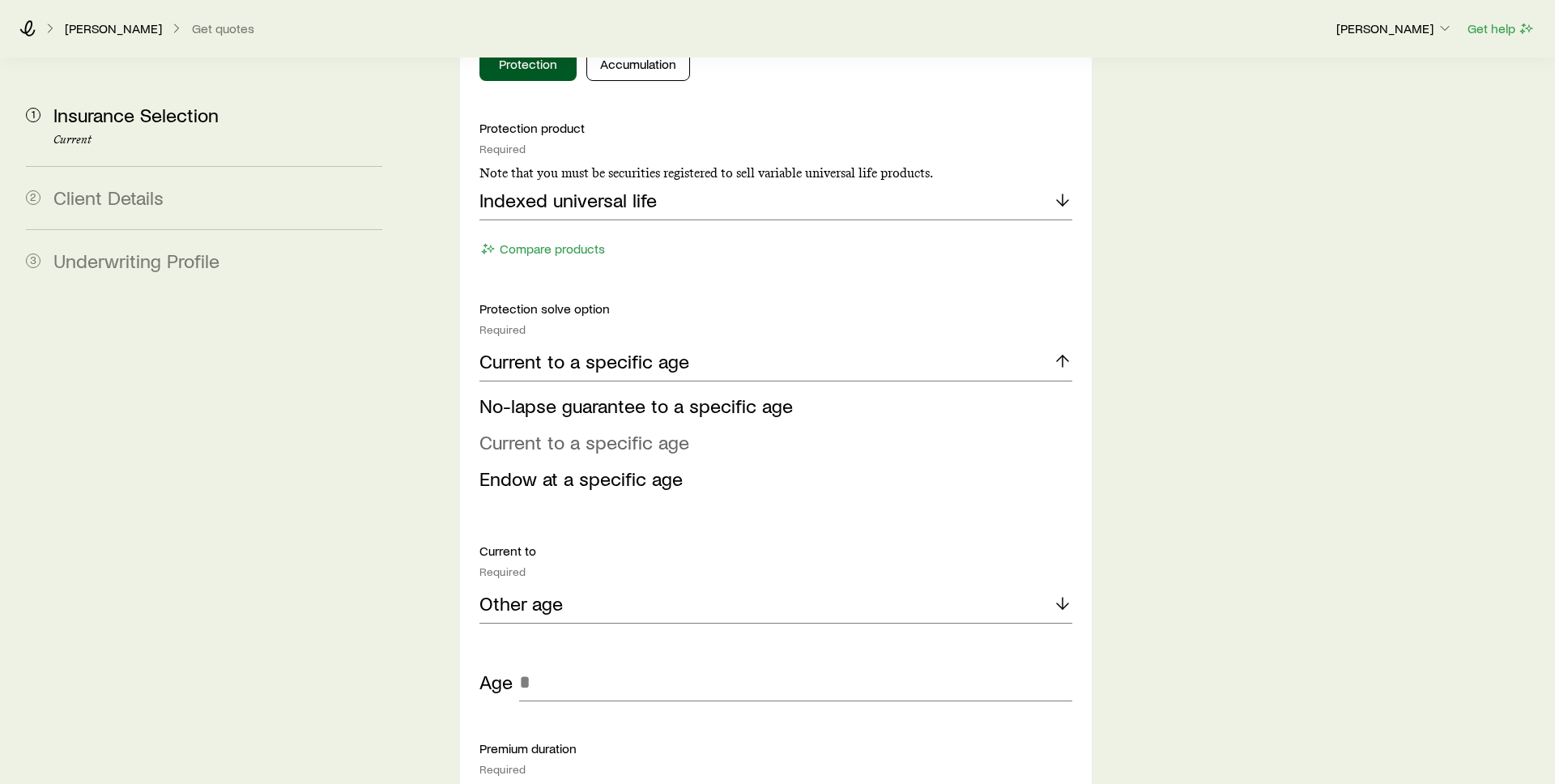
click at [722, 424] on li "Current to a specific age" at bounding box center [771, 442] width 584 height 36
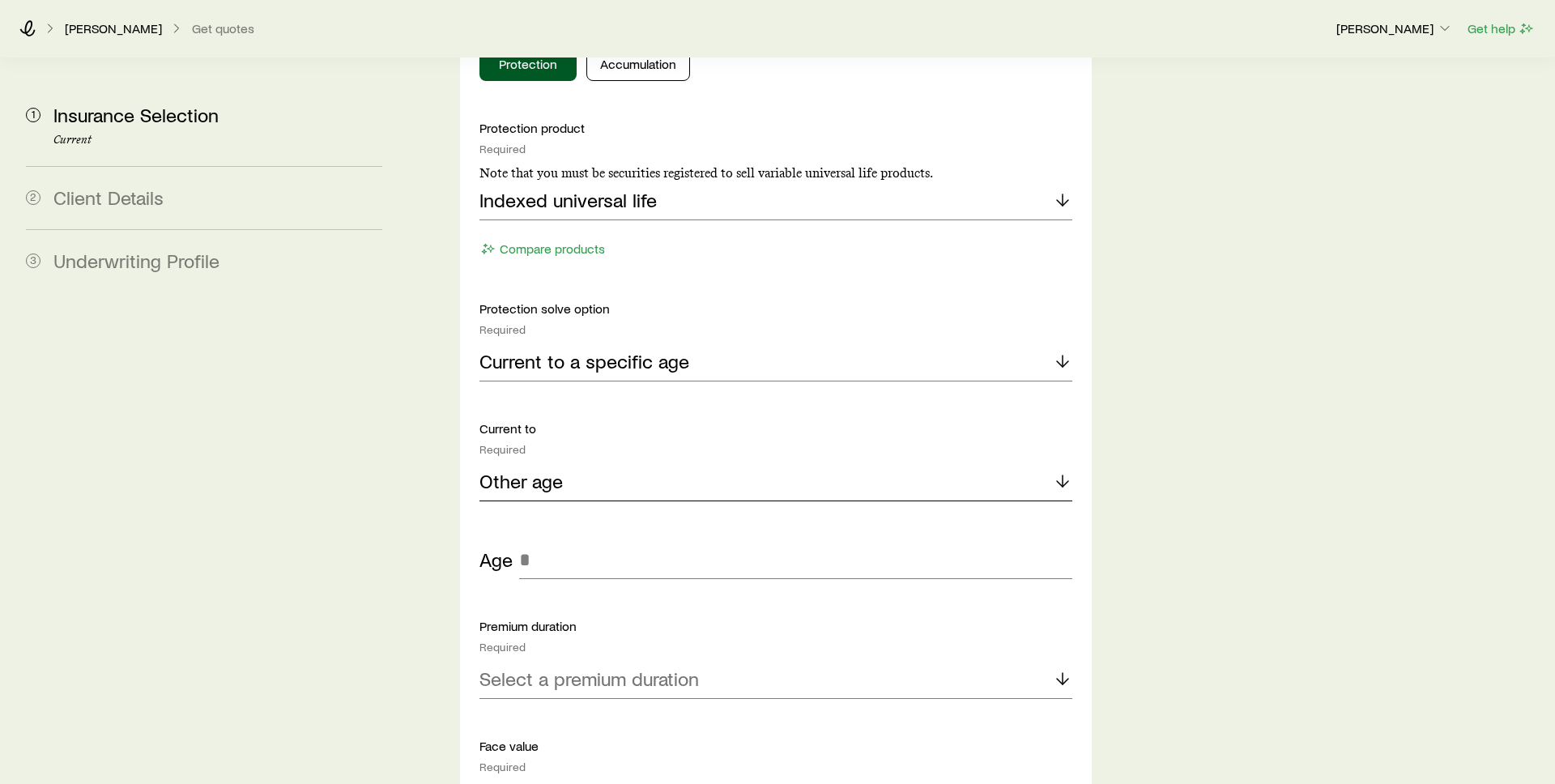
click at [675, 463] on div "Other age" at bounding box center [775, 482] width 593 height 39
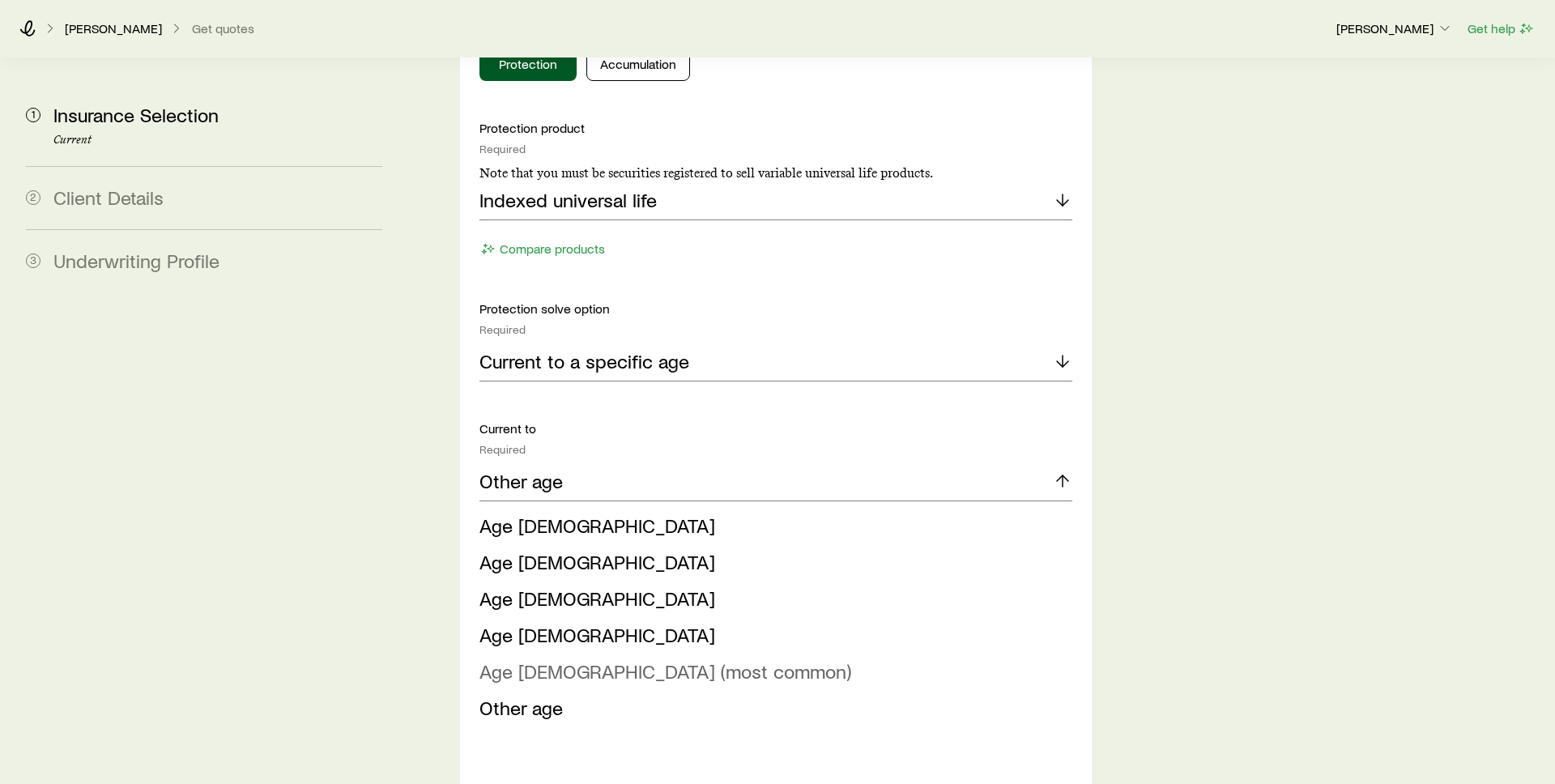
click at [608, 659] on span "Age [DEMOGRAPHIC_DATA] (most common)" at bounding box center [665, 671] width 371 height 24
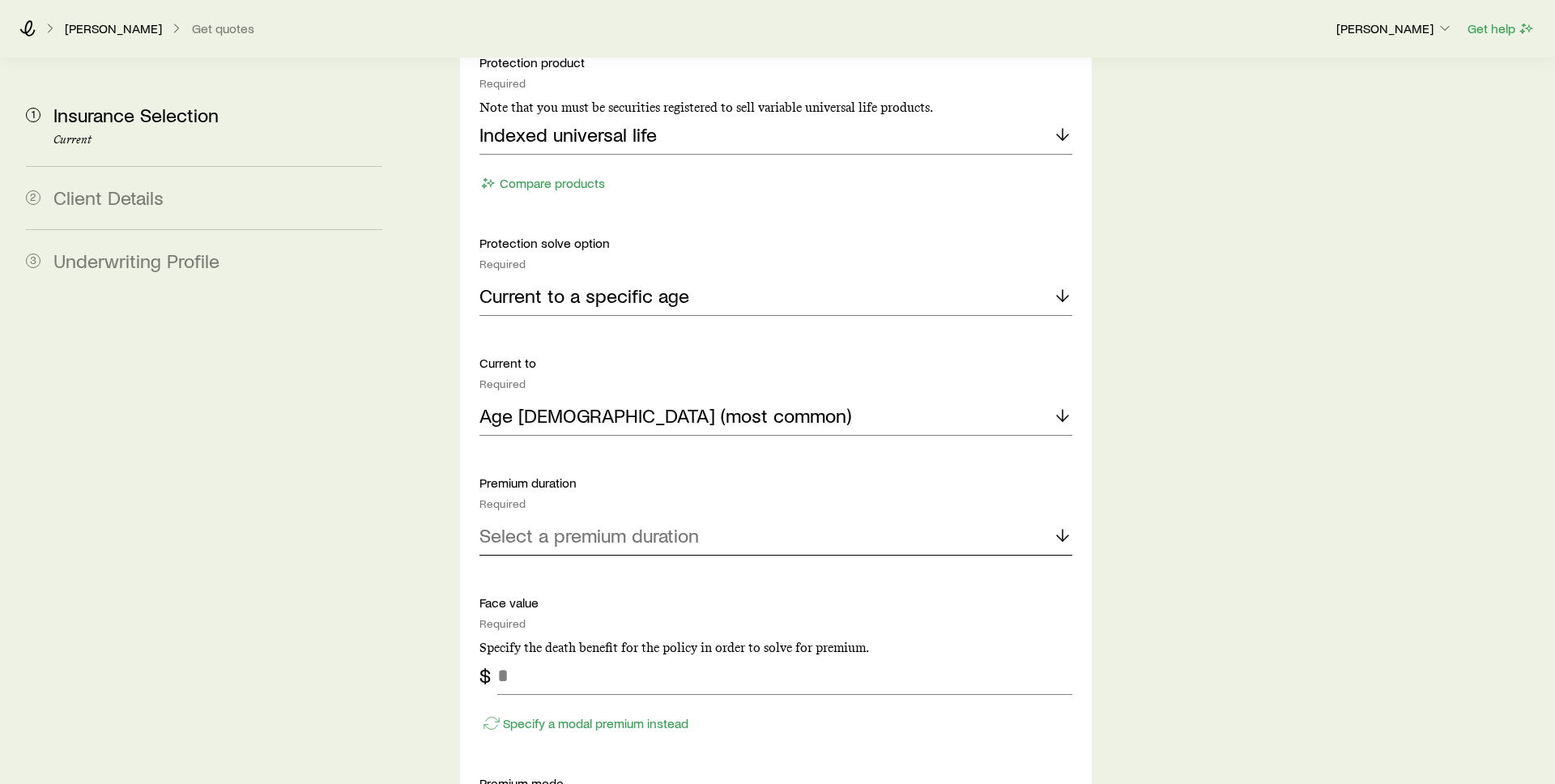
click at [666, 524] on p "Select a premium duration" at bounding box center [588, 536] width 219 height 23
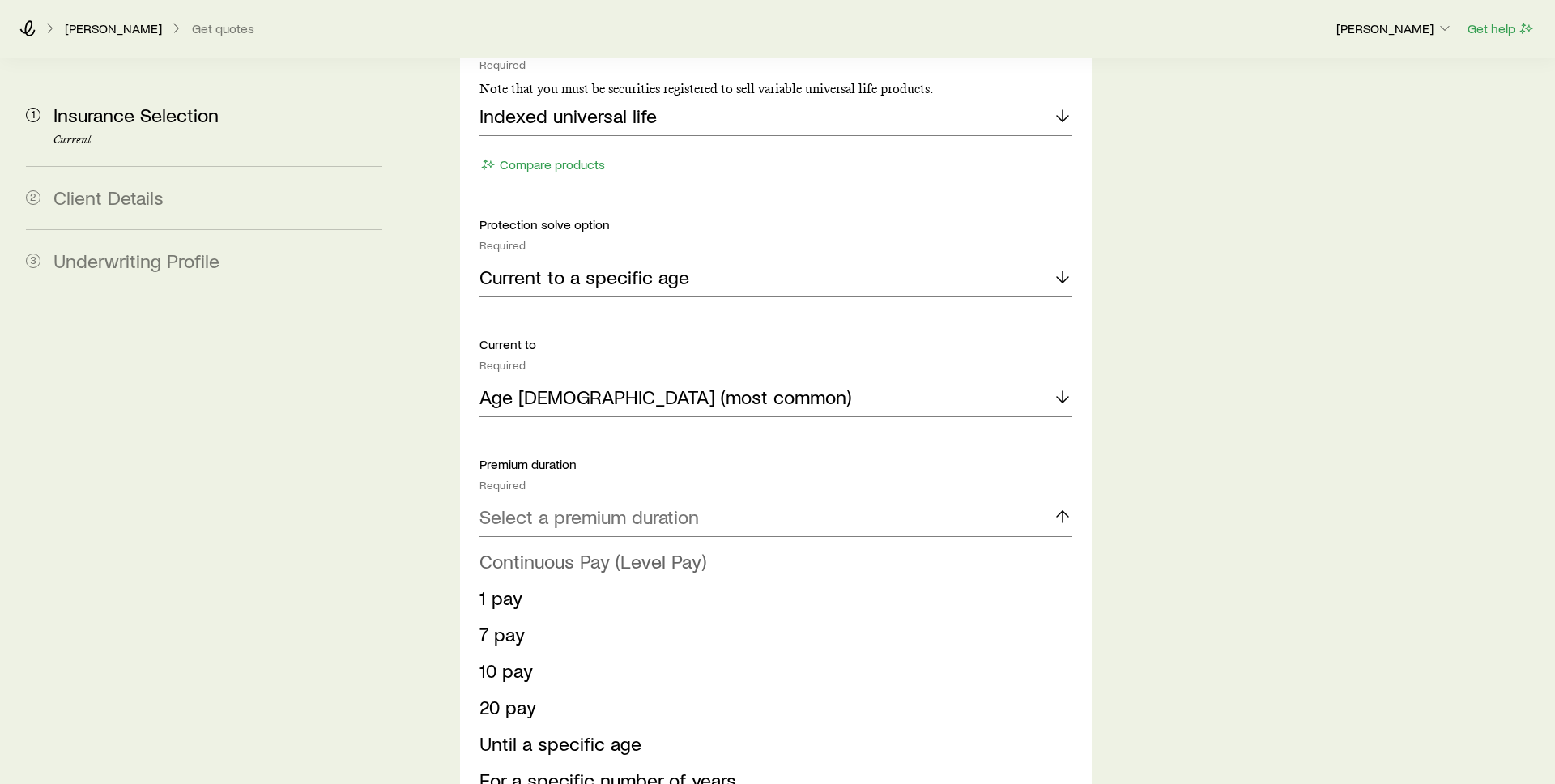
click at [658, 549] on span "Continuous Pay (Level Pay)" at bounding box center [593, 560] width 227 height 24
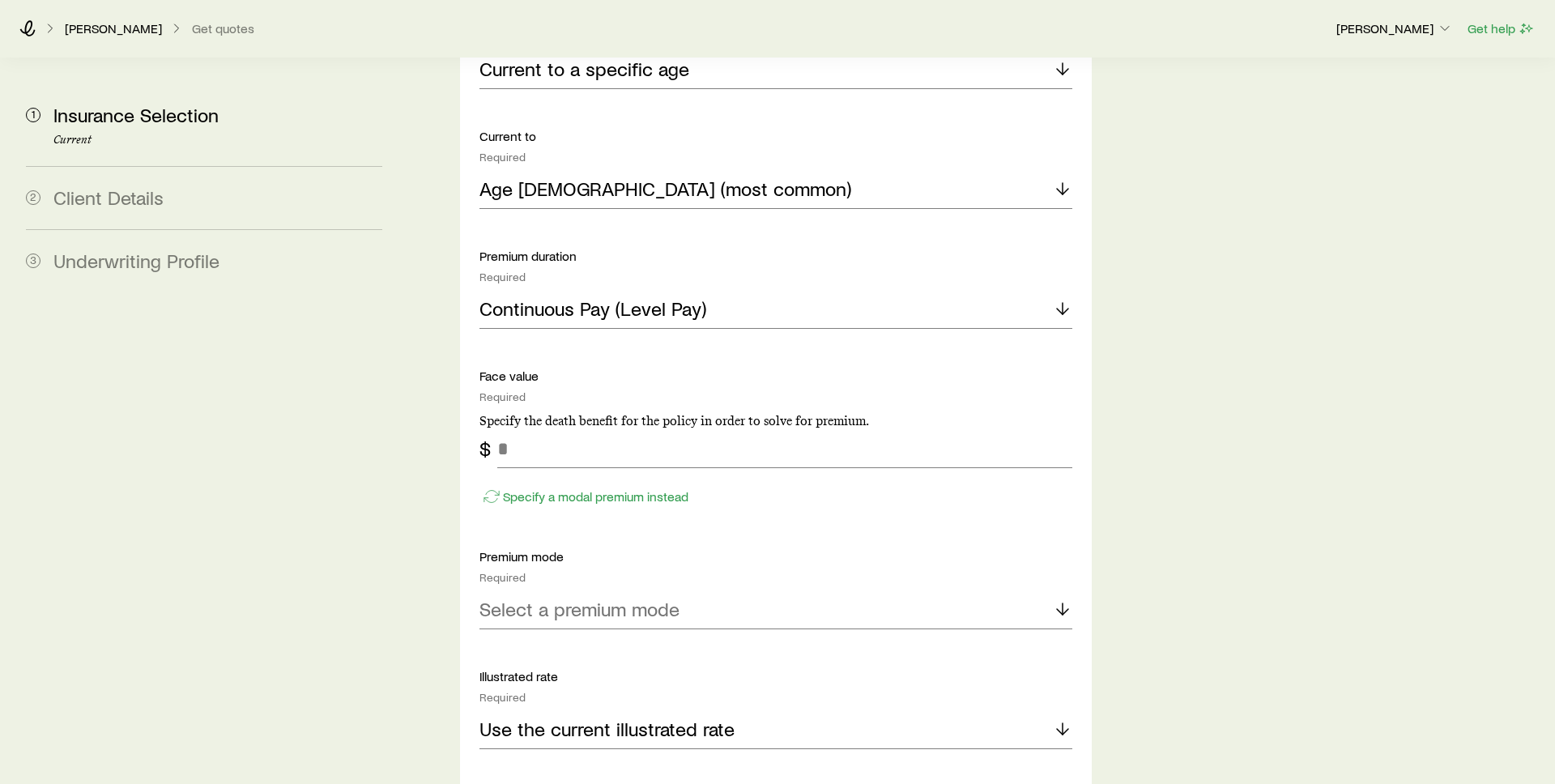
scroll to position [2102, 0]
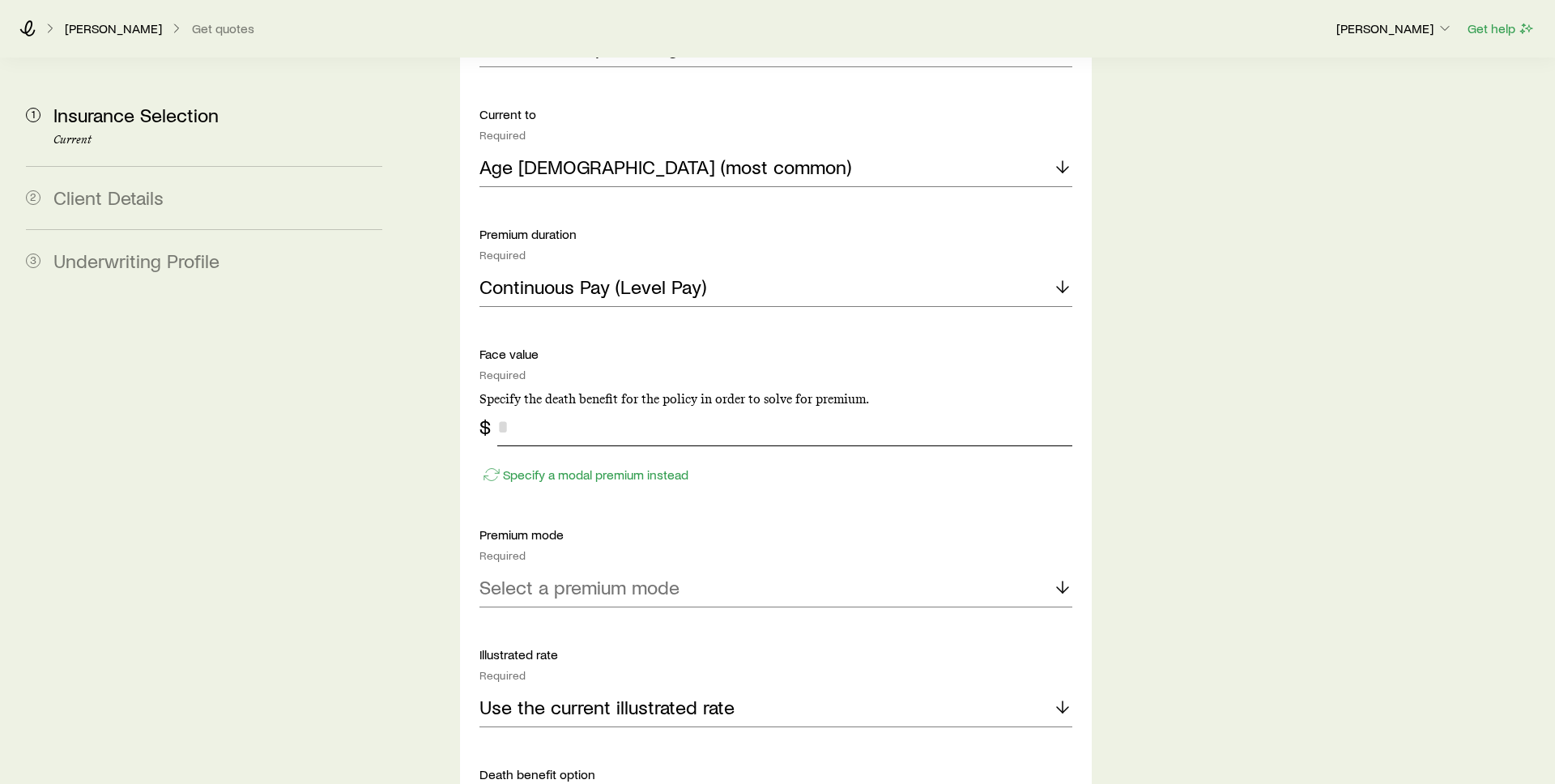
click at [678, 408] on input "tel" at bounding box center [785, 427] width 575 height 39
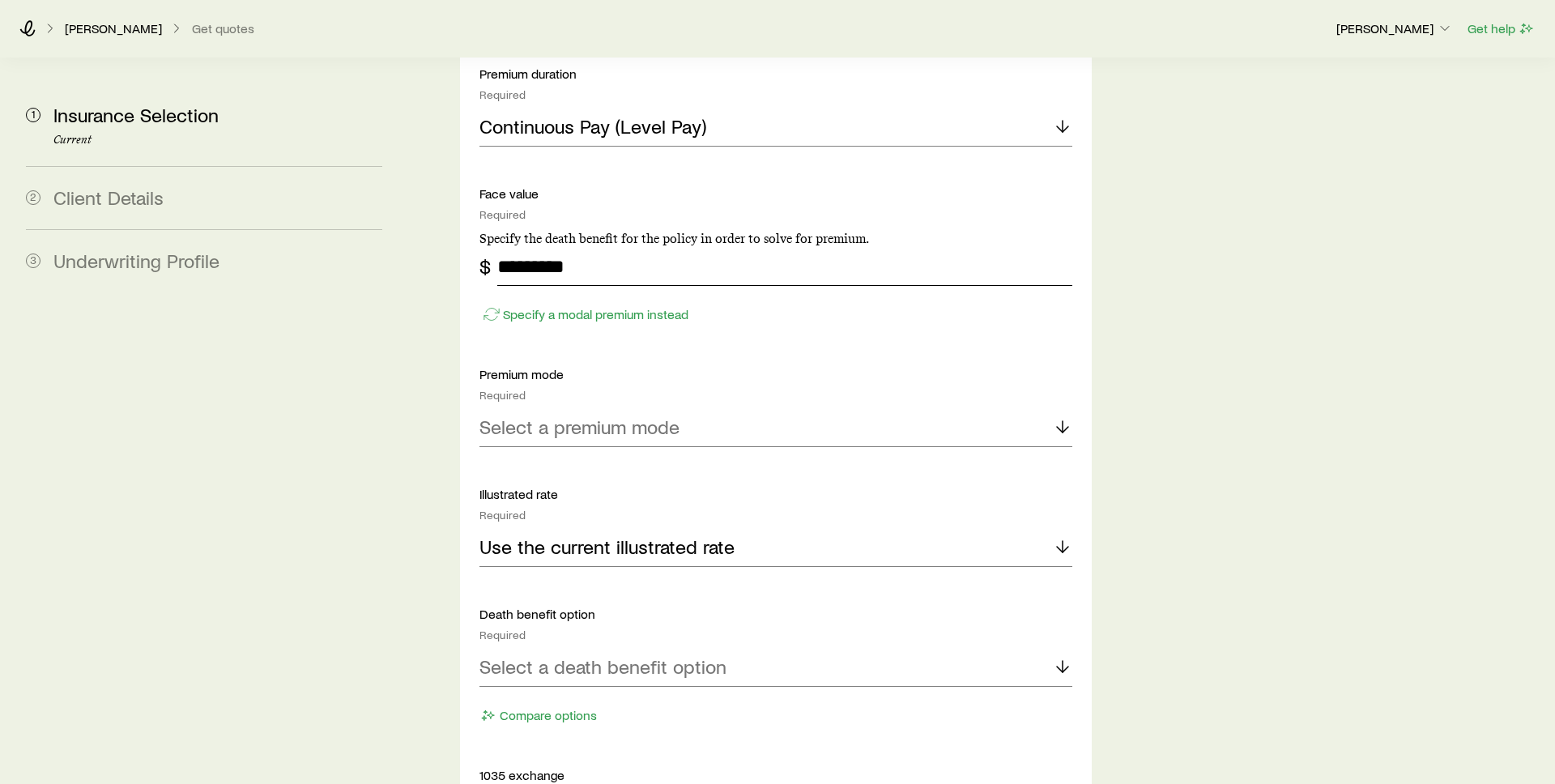
scroll to position [2274, 0]
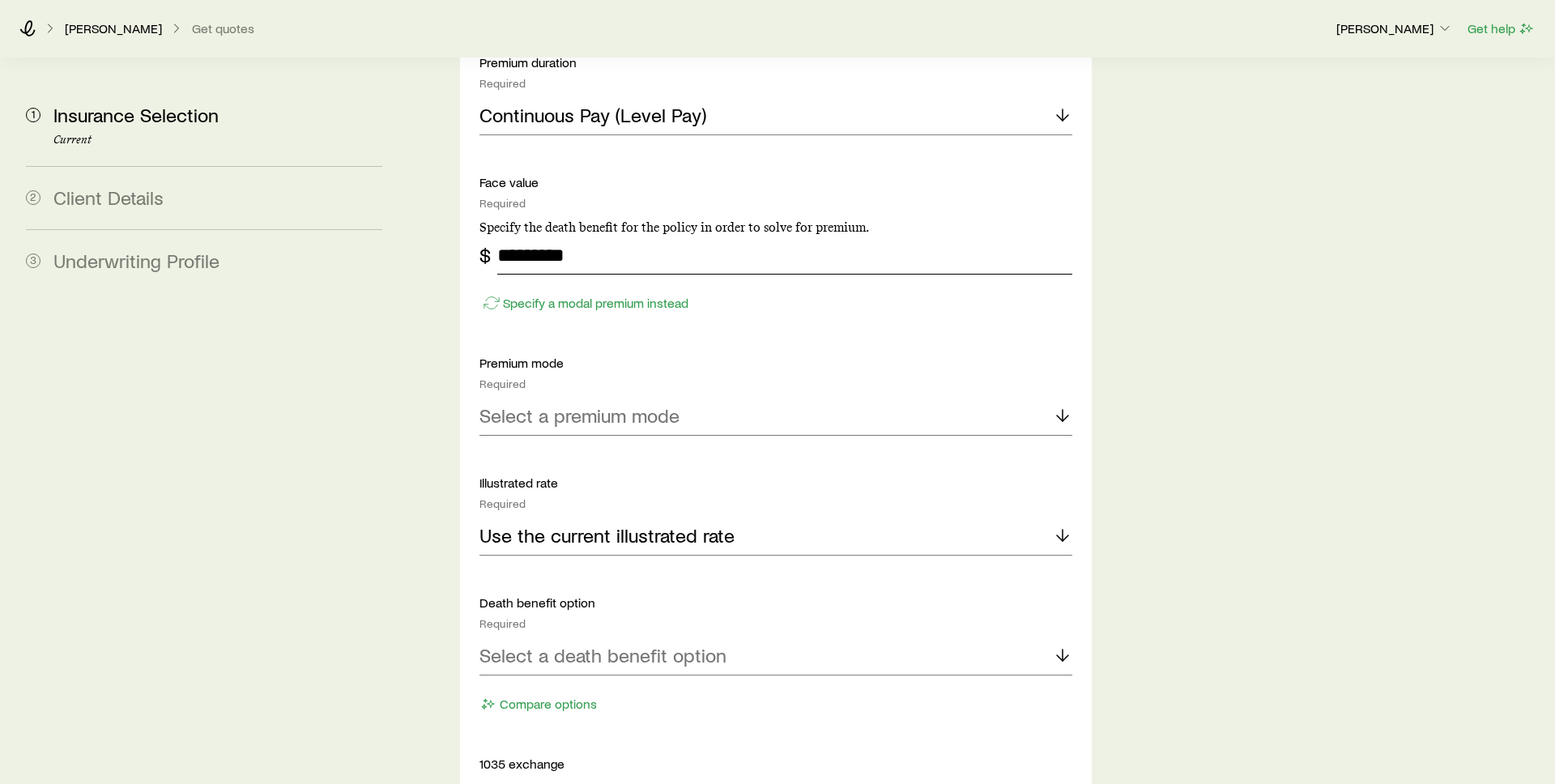
type input "*********"
click at [659, 404] on p "Select a premium mode" at bounding box center [579, 416] width 200 height 23
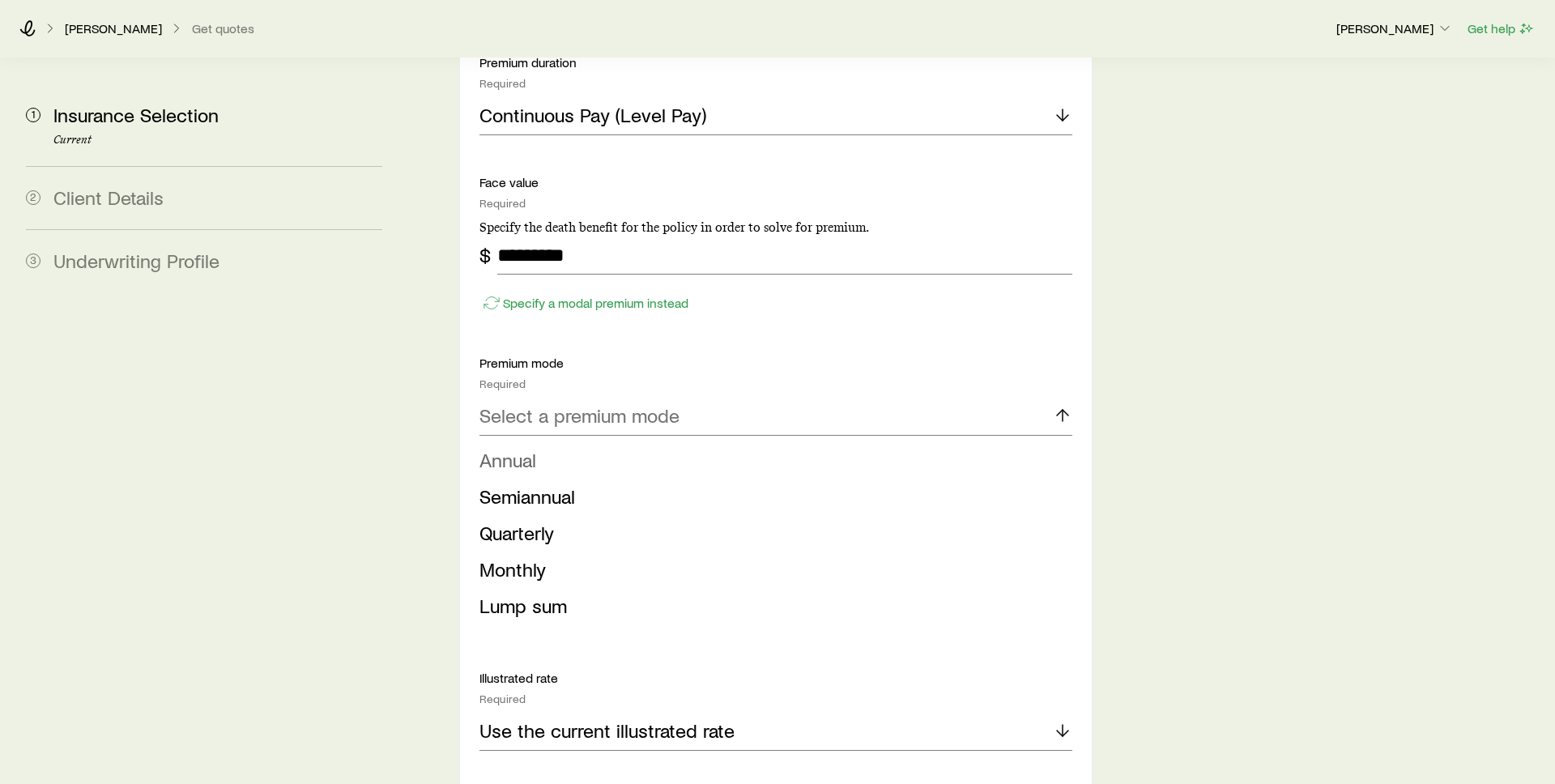
click at [652, 442] on li "Annual" at bounding box center [771, 460] width 584 height 36
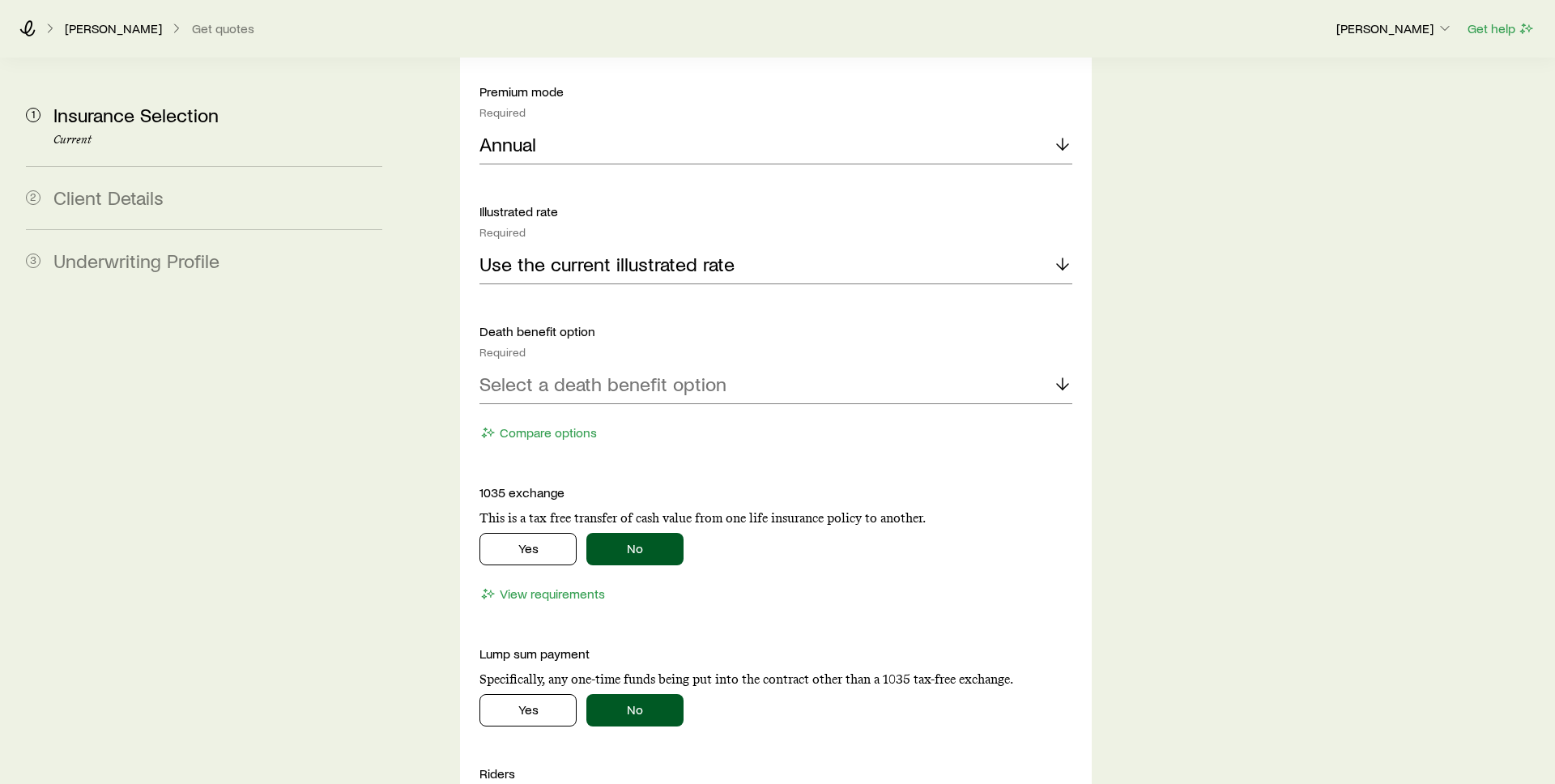
scroll to position [2648, 0]
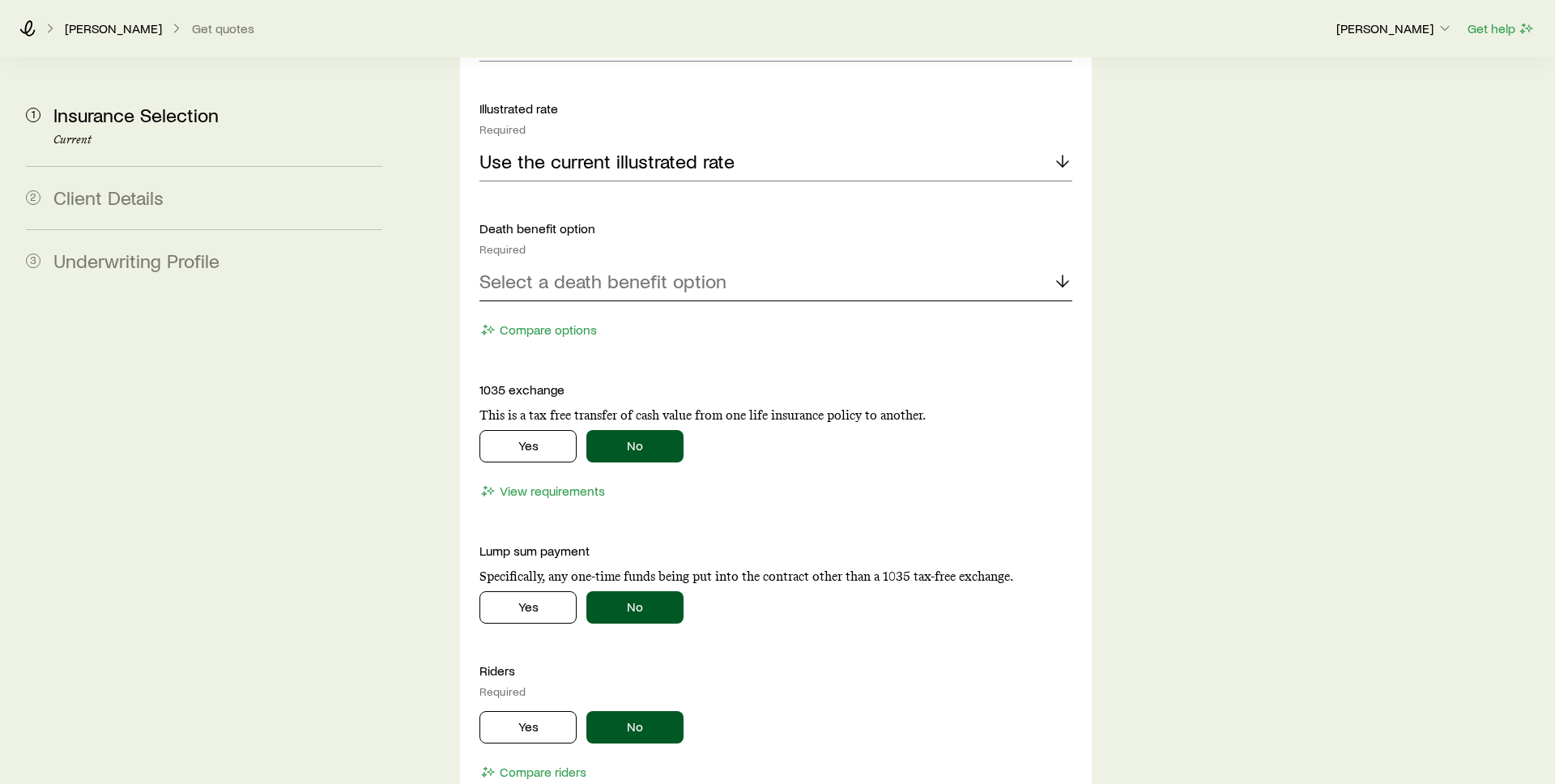
click at [653, 262] on div "Select a death benefit option" at bounding box center [775, 281] width 593 height 39
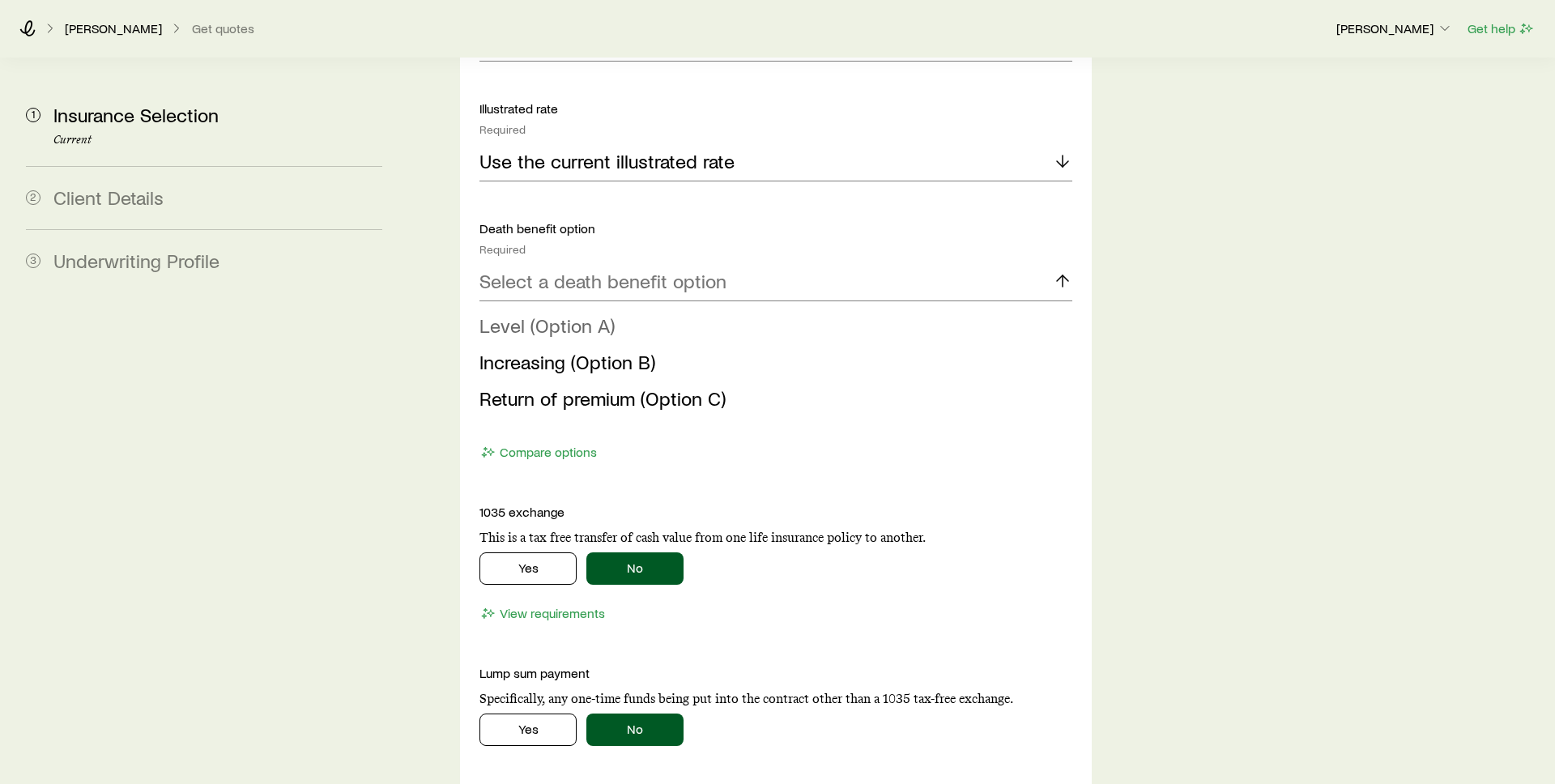
click at [647, 308] on li "Level (Option A)" at bounding box center [771, 326] width 584 height 36
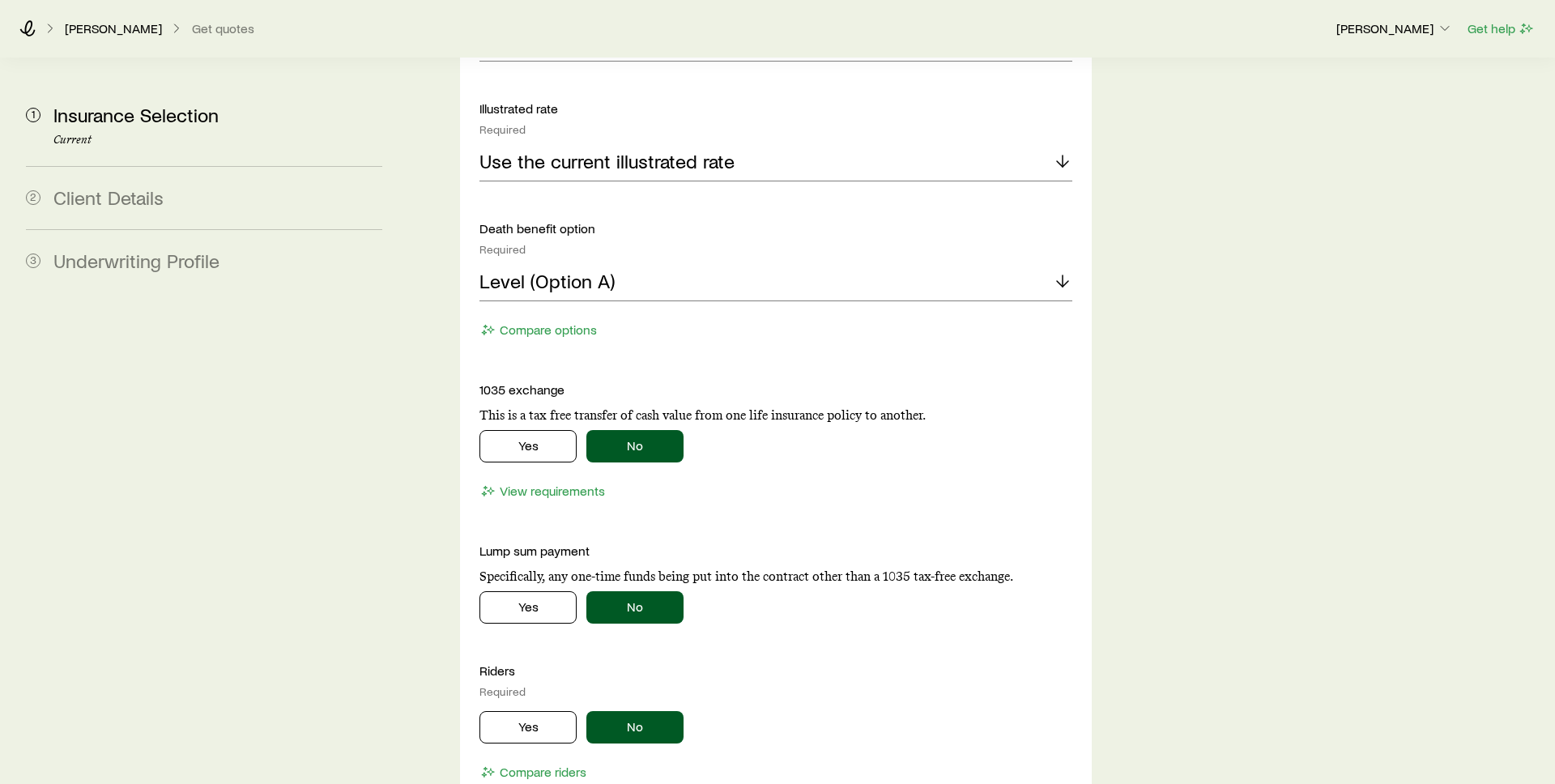
scroll to position [2946, 0]
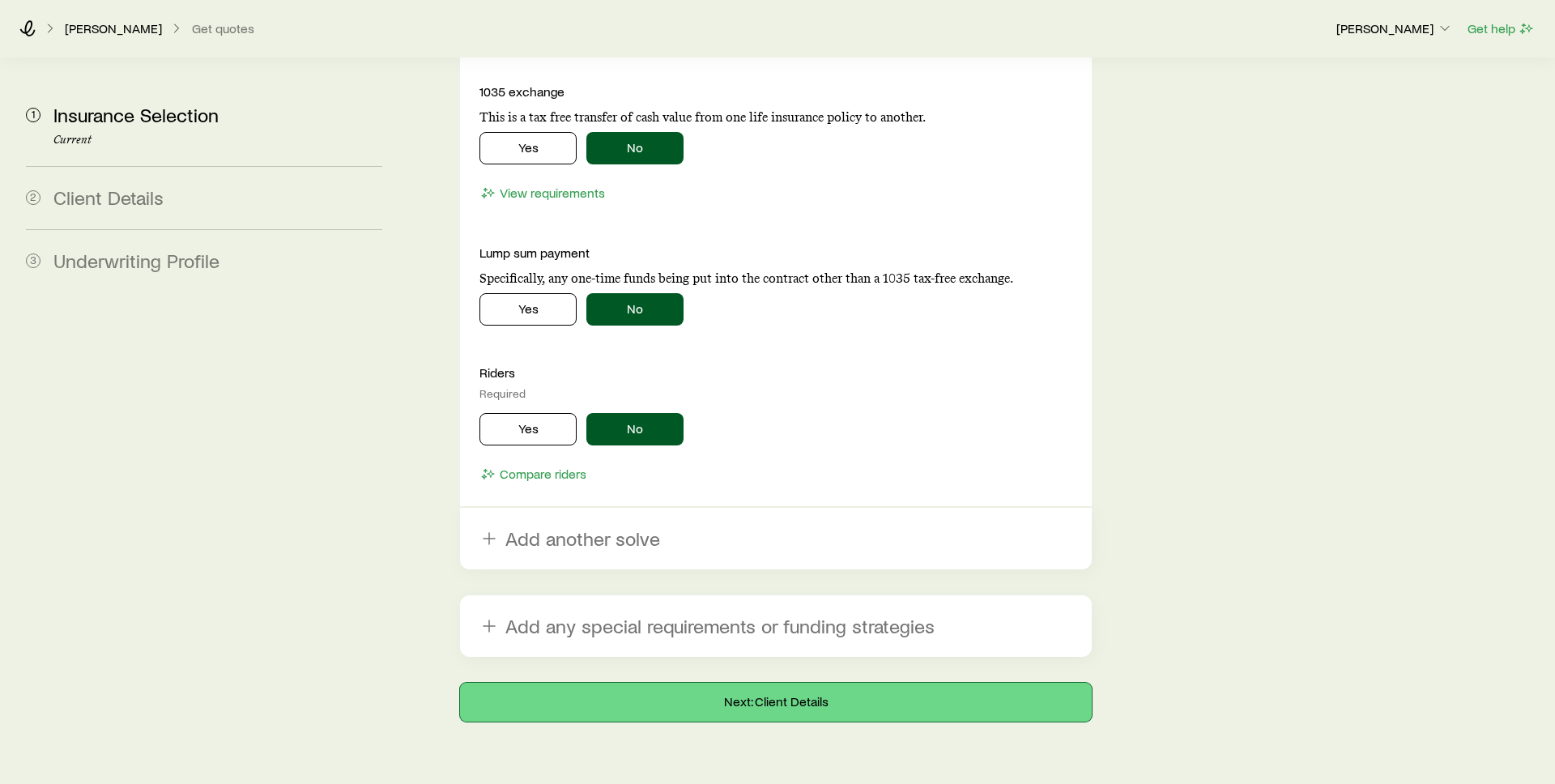
click at [679, 683] on button "Next: Client Details" at bounding box center [776, 702] width 632 height 39
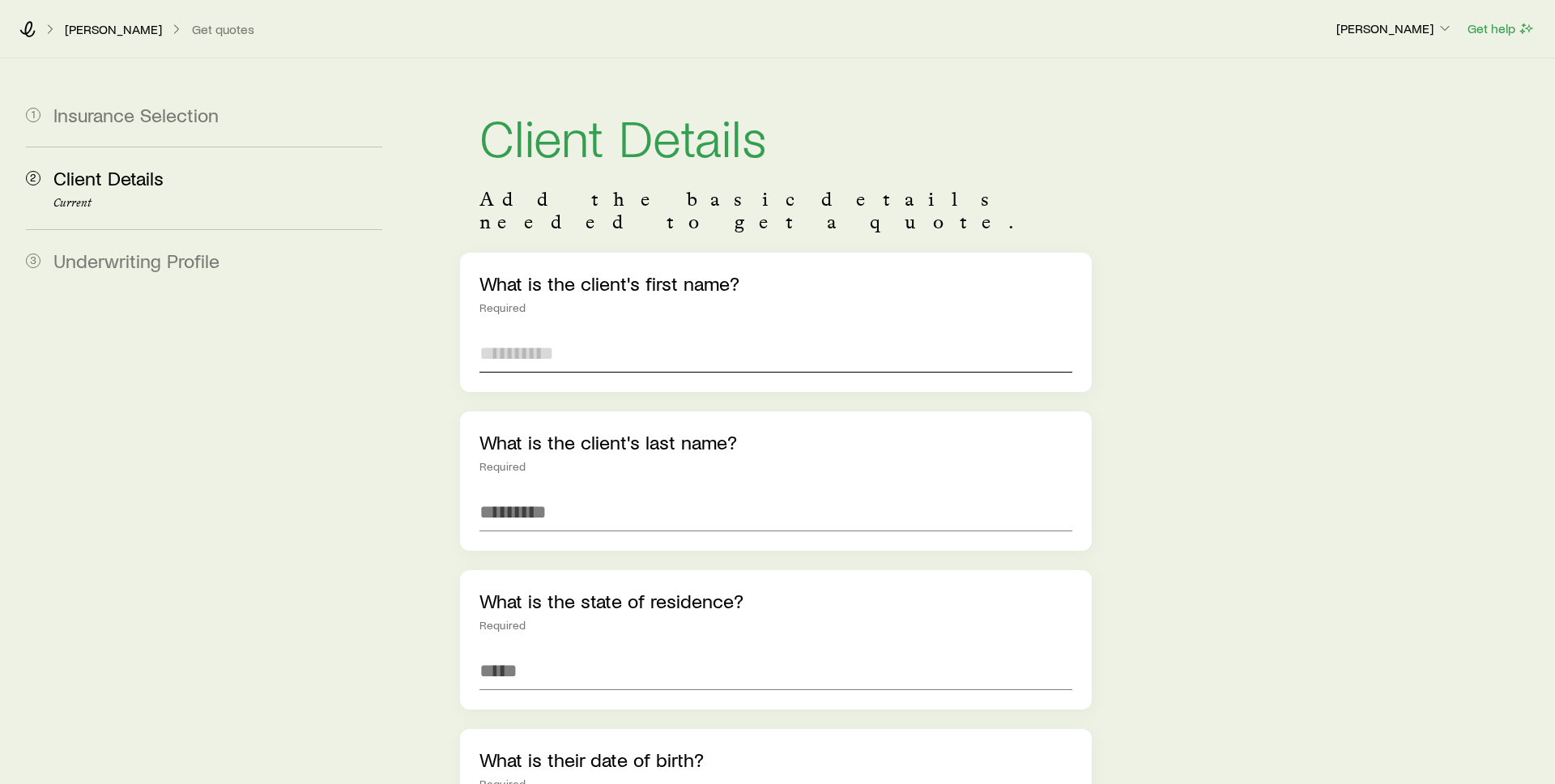
click at [630, 334] on input "text" at bounding box center [775, 353] width 593 height 39
type input "****"
type input "*******"
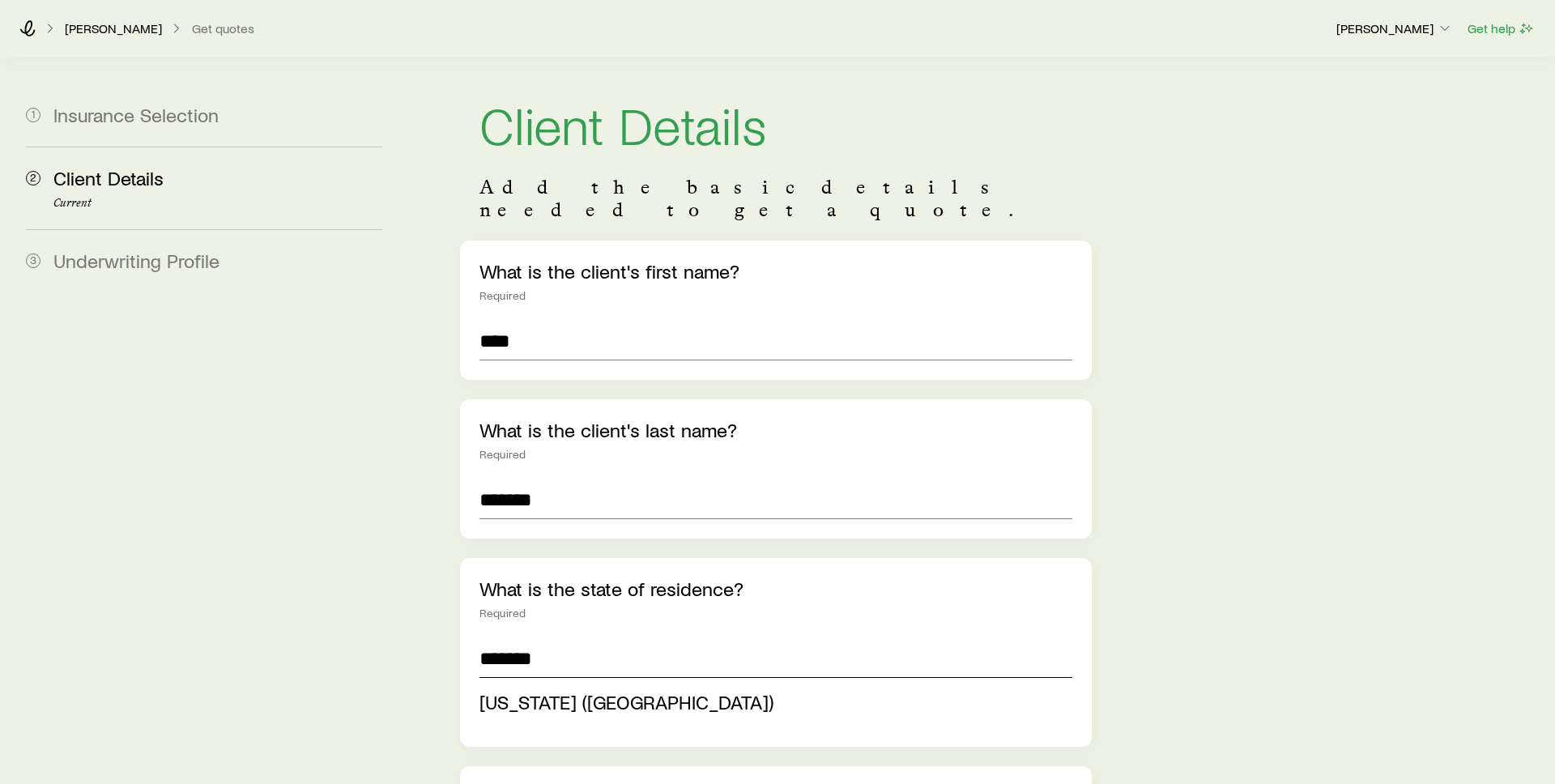
type input "**********"
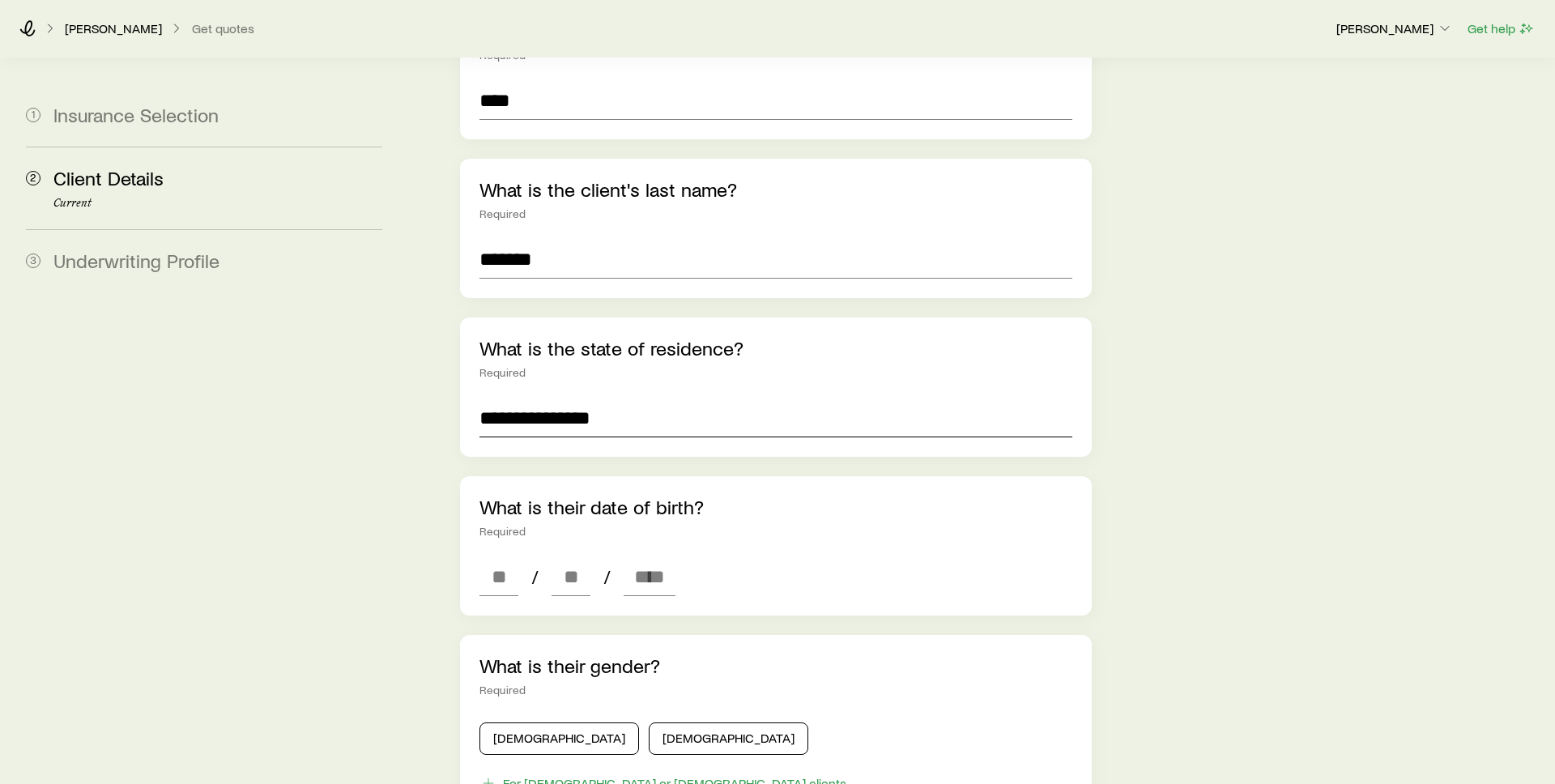
scroll to position [367, 0]
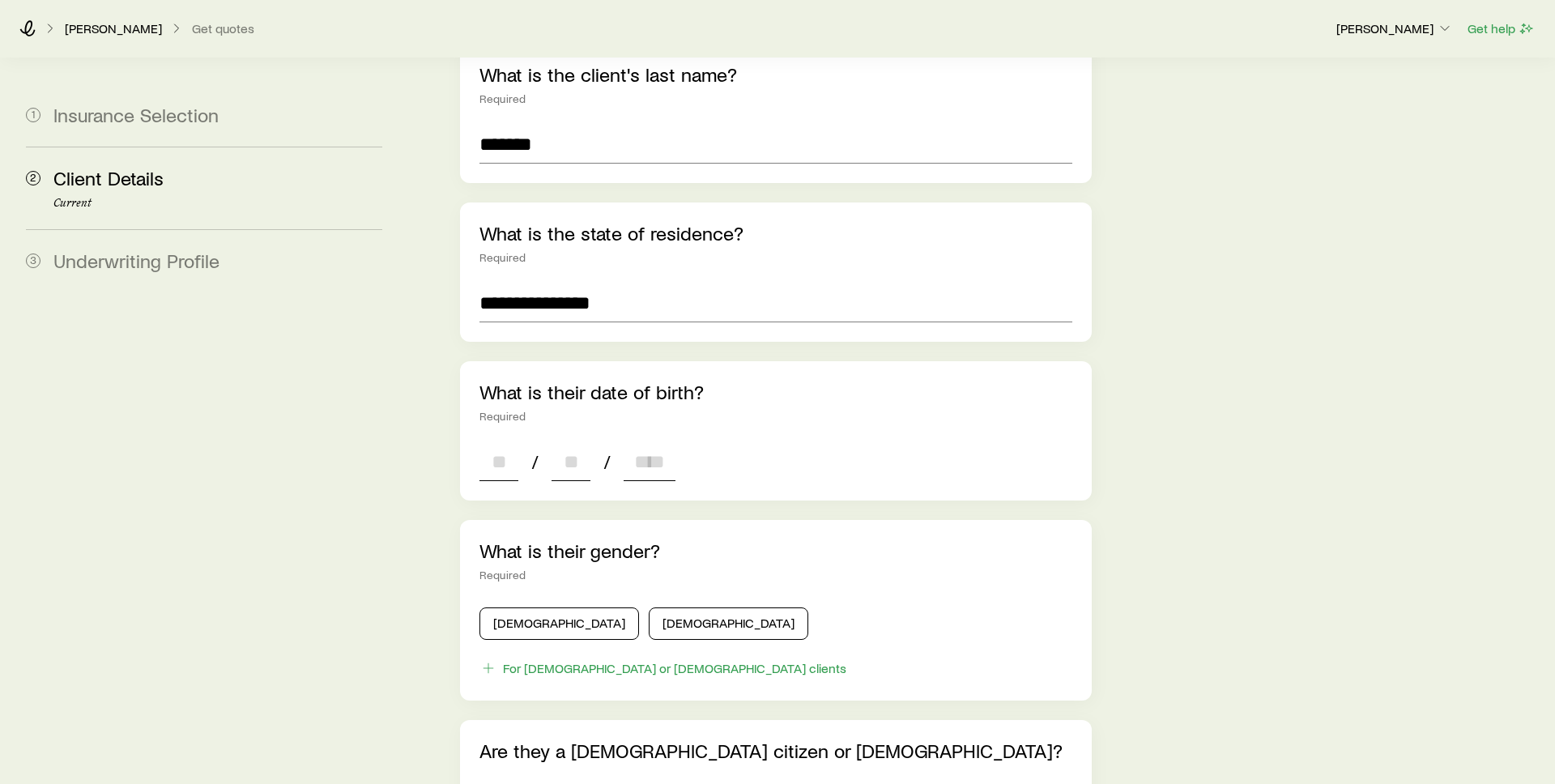
click at [500, 442] on input at bounding box center [498, 461] width 39 height 39
type input "*"
click at [565, 442] on input at bounding box center [570, 461] width 39 height 39
type input "*"
click at [642, 442] on input at bounding box center [649, 461] width 52 height 39
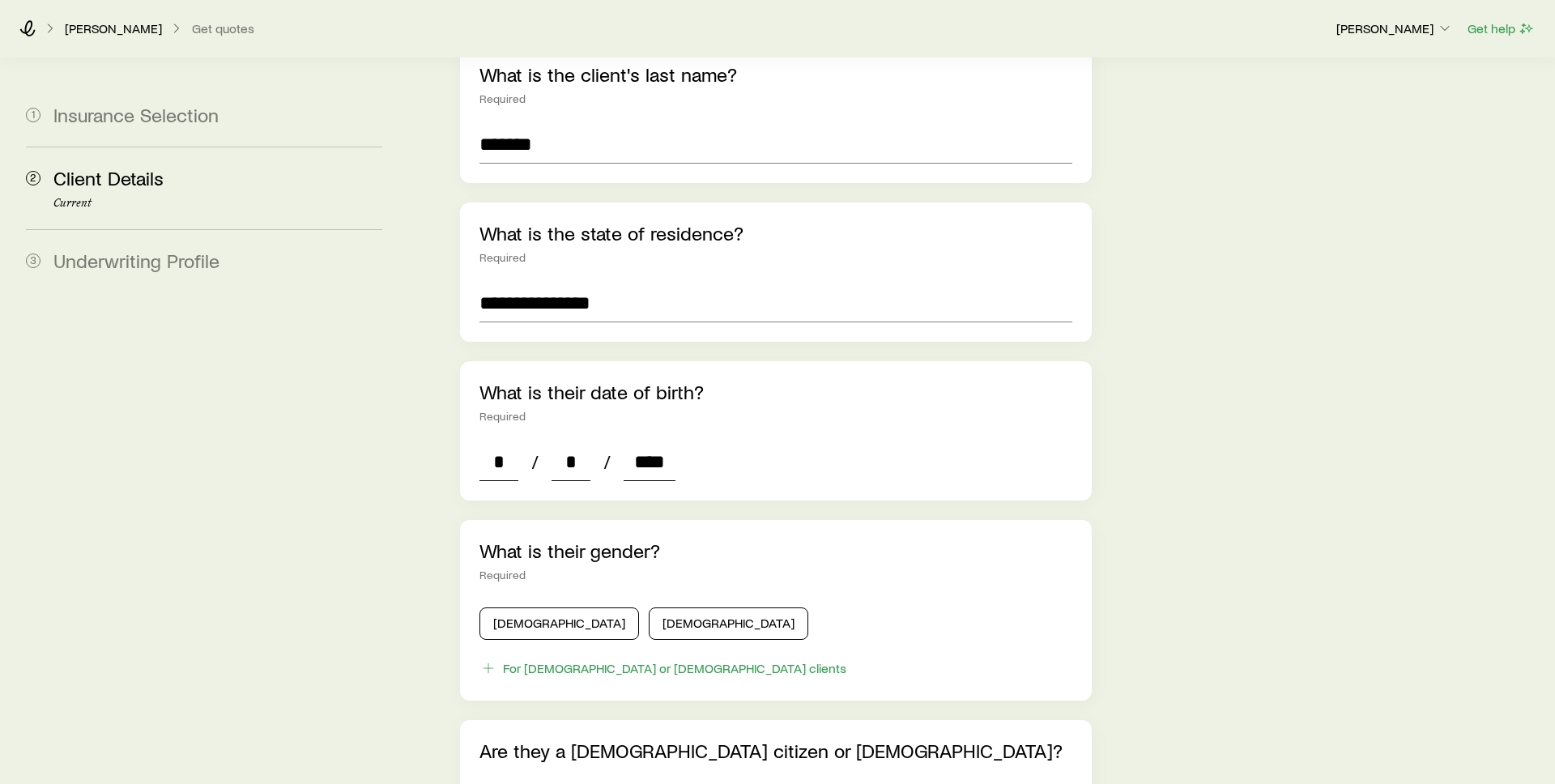
type input "****"
click at [547, 609] on button "[DEMOGRAPHIC_DATA]" at bounding box center [559, 623] width 159 height 32
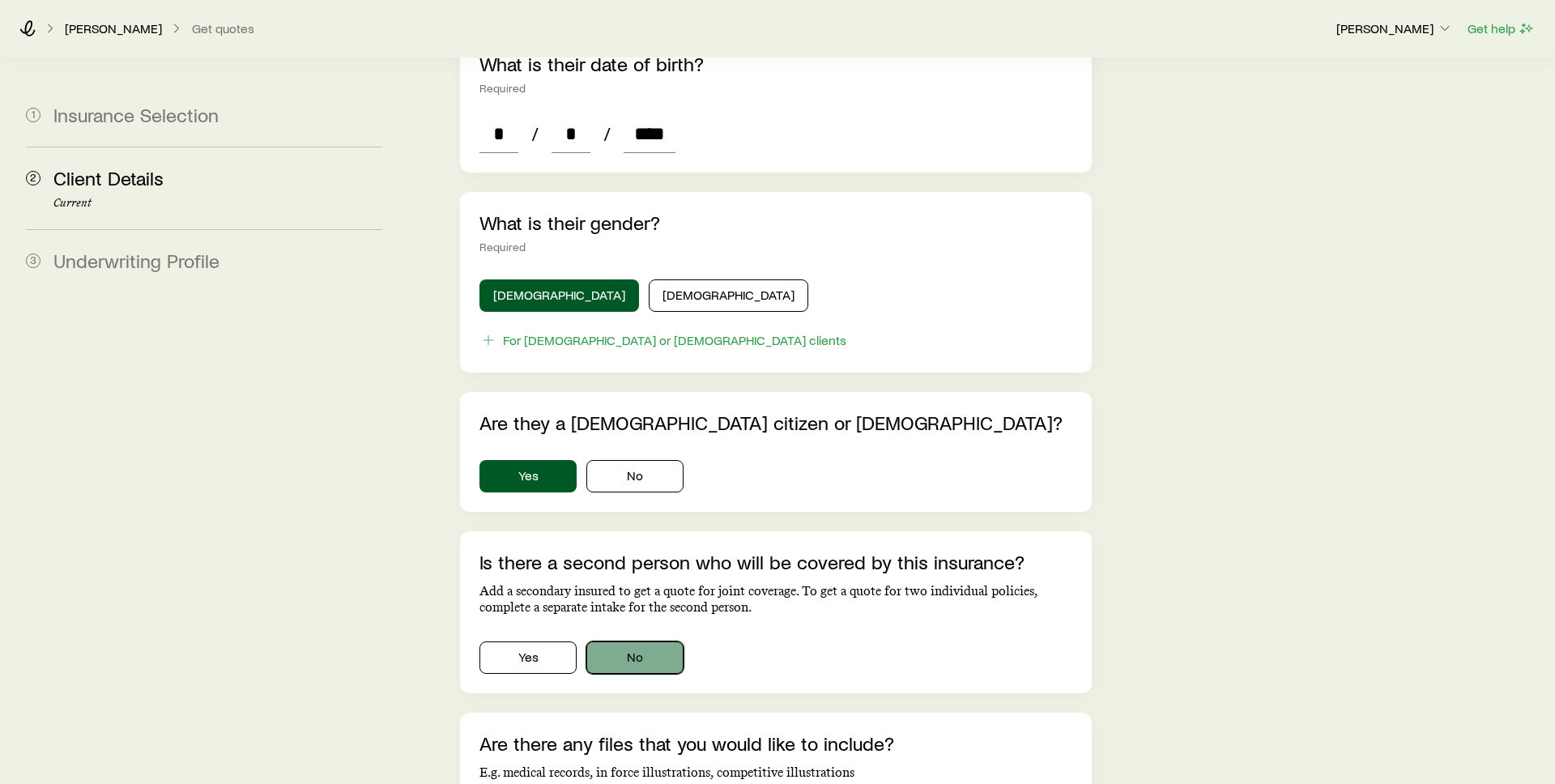
click at [642, 642] on button "No" at bounding box center [635, 657] width 97 height 32
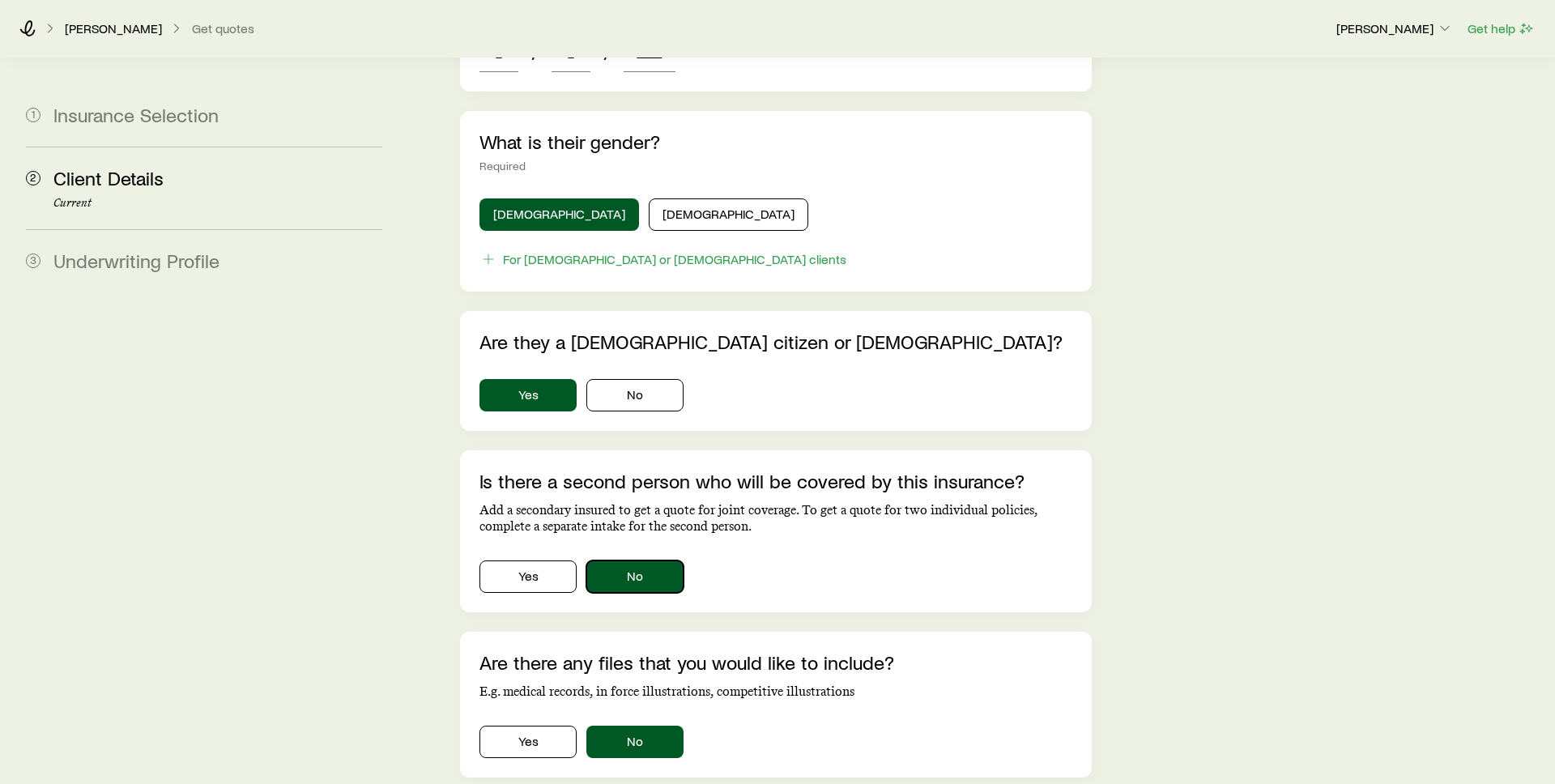
scroll to position [915, 0]
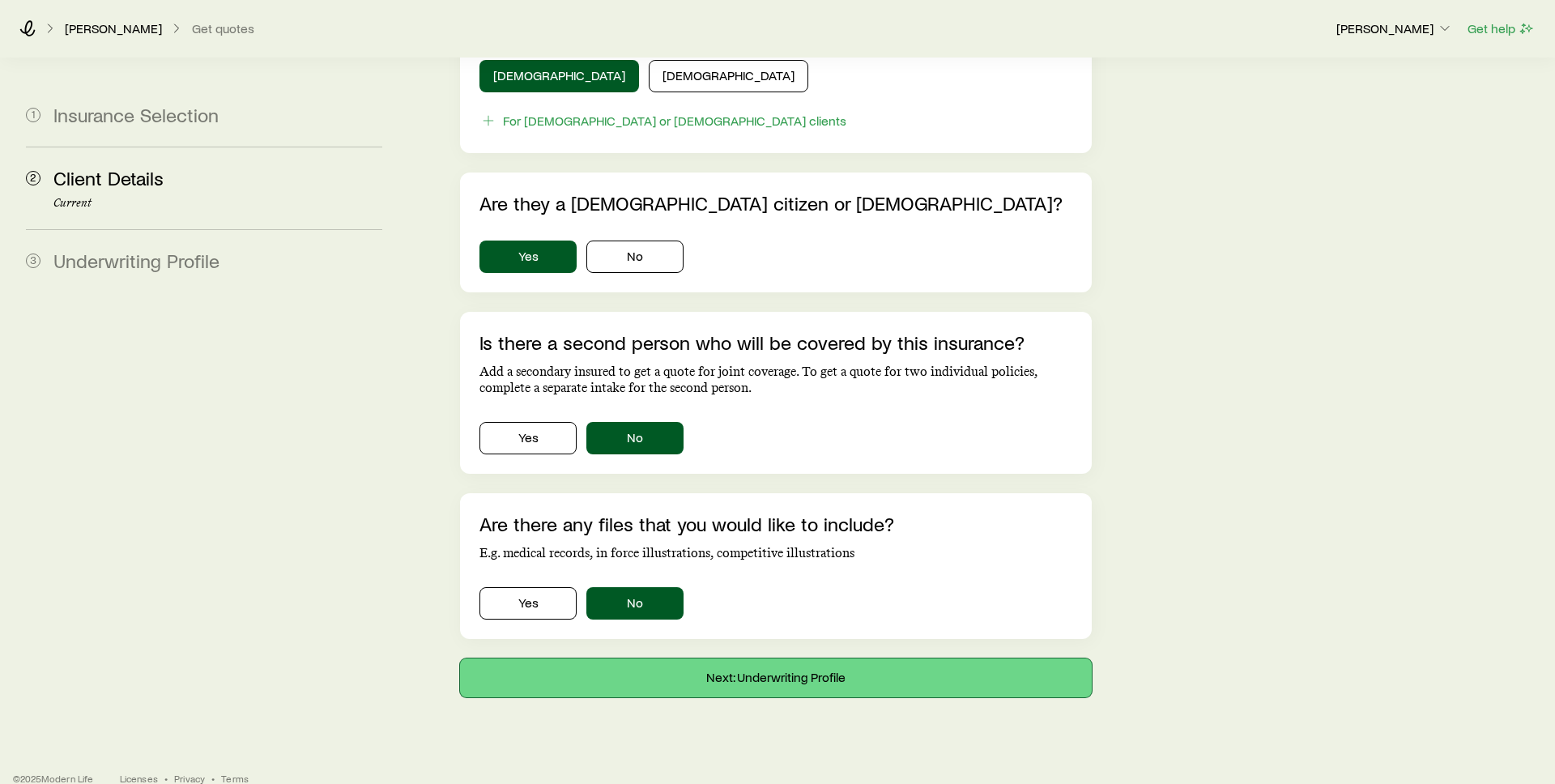
click at [642, 658] on button "Next: Underwriting Profile" at bounding box center [776, 677] width 632 height 39
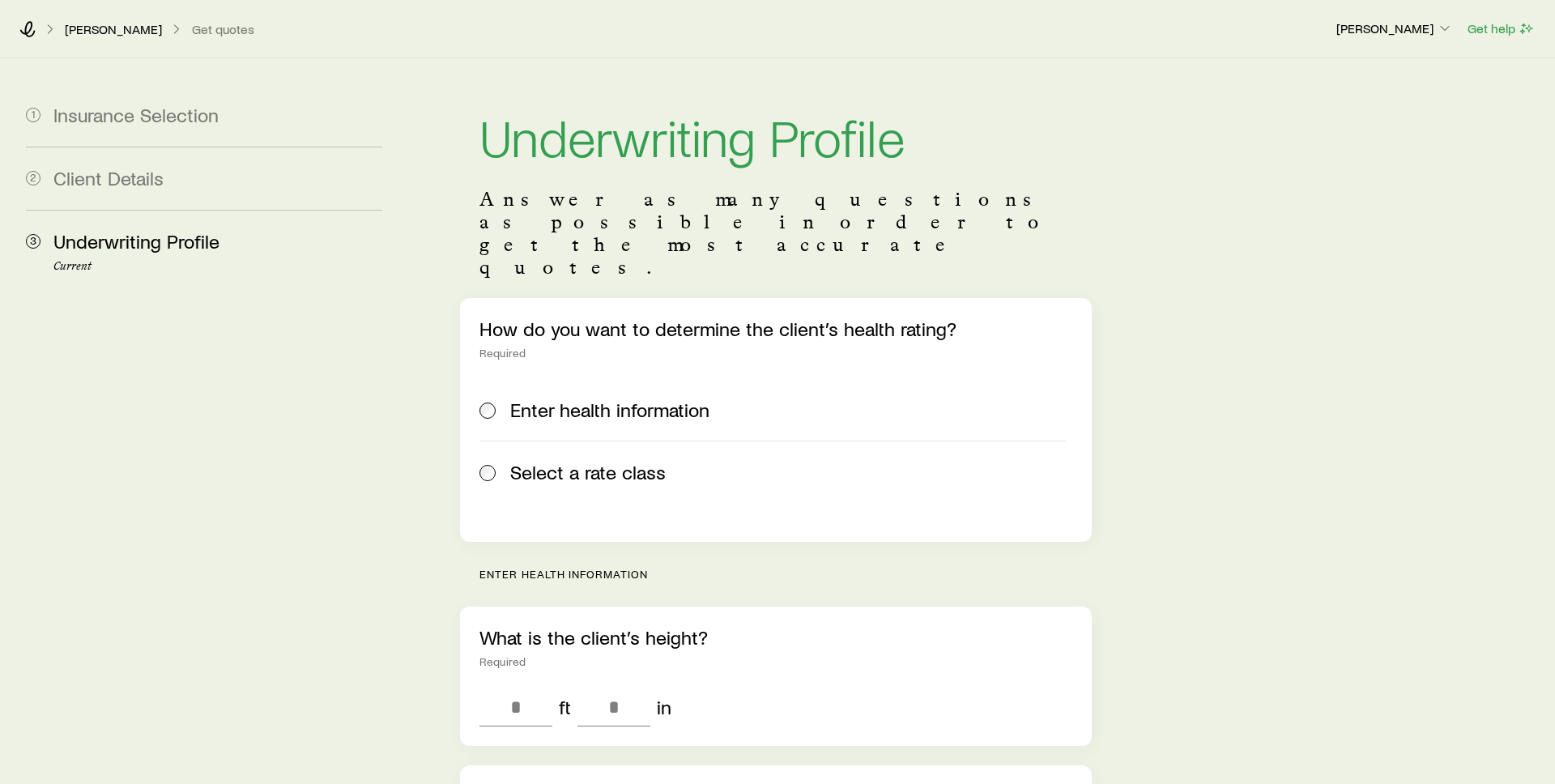
click at [605, 461] on span "Select a rate class" at bounding box center [588, 473] width 155 height 23
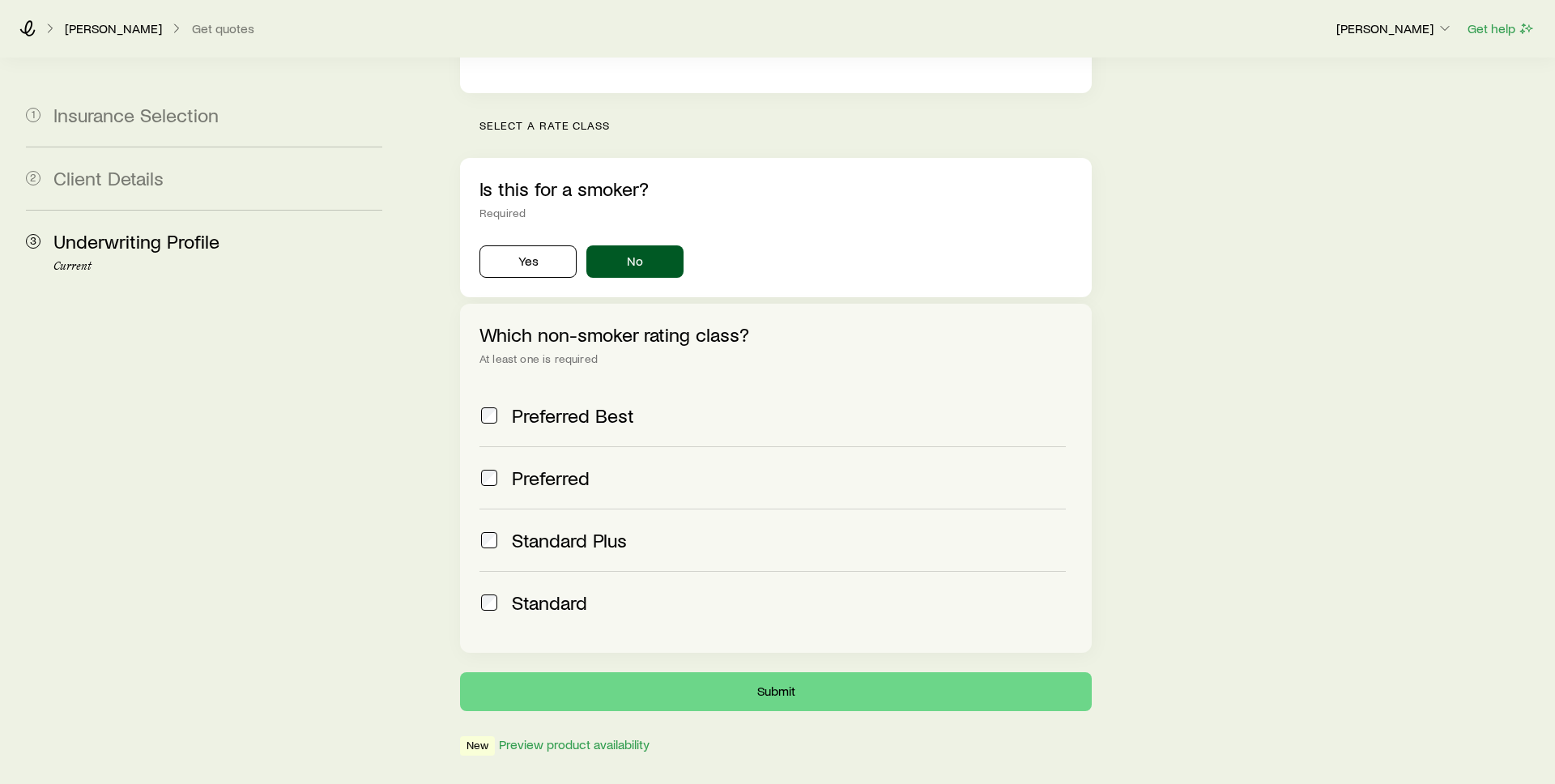
scroll to position [460, 0]
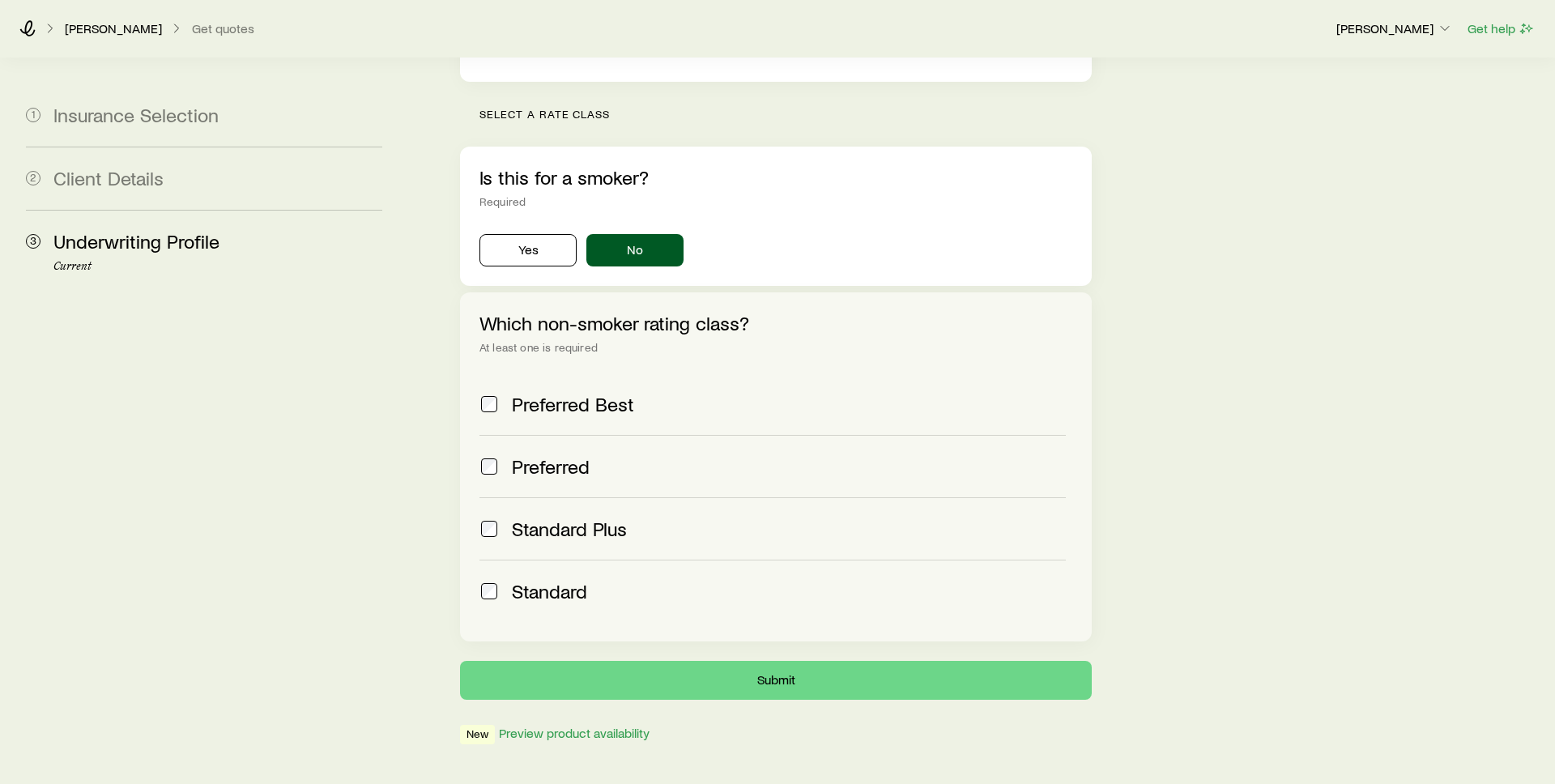
click at [562, 518] on span "Standard Plus" at bounding box center [570, 529] width 115 height 23
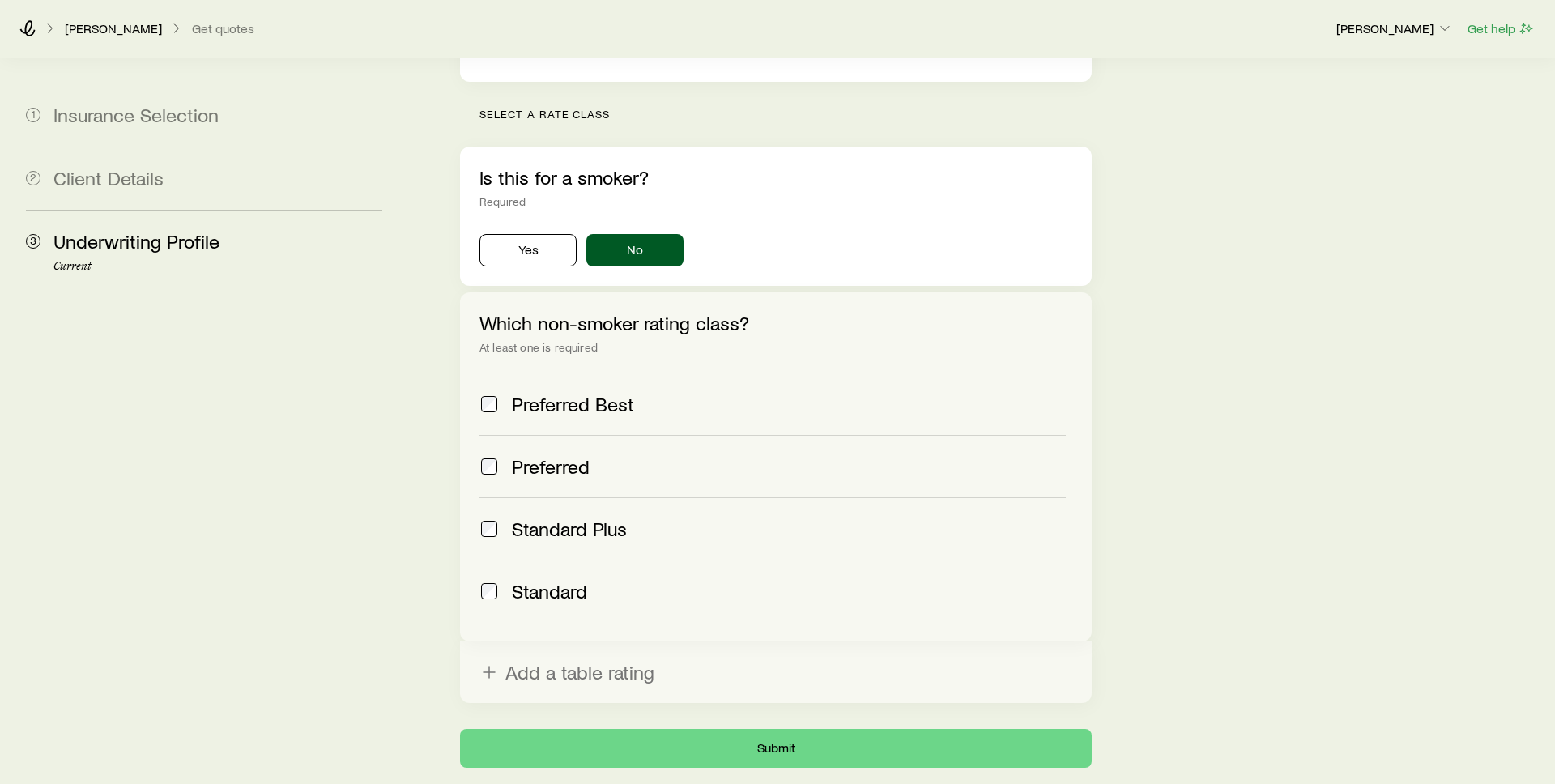
click at [556, 564] on label "Standard" at bounding box center [773, 591] width 587 height 62
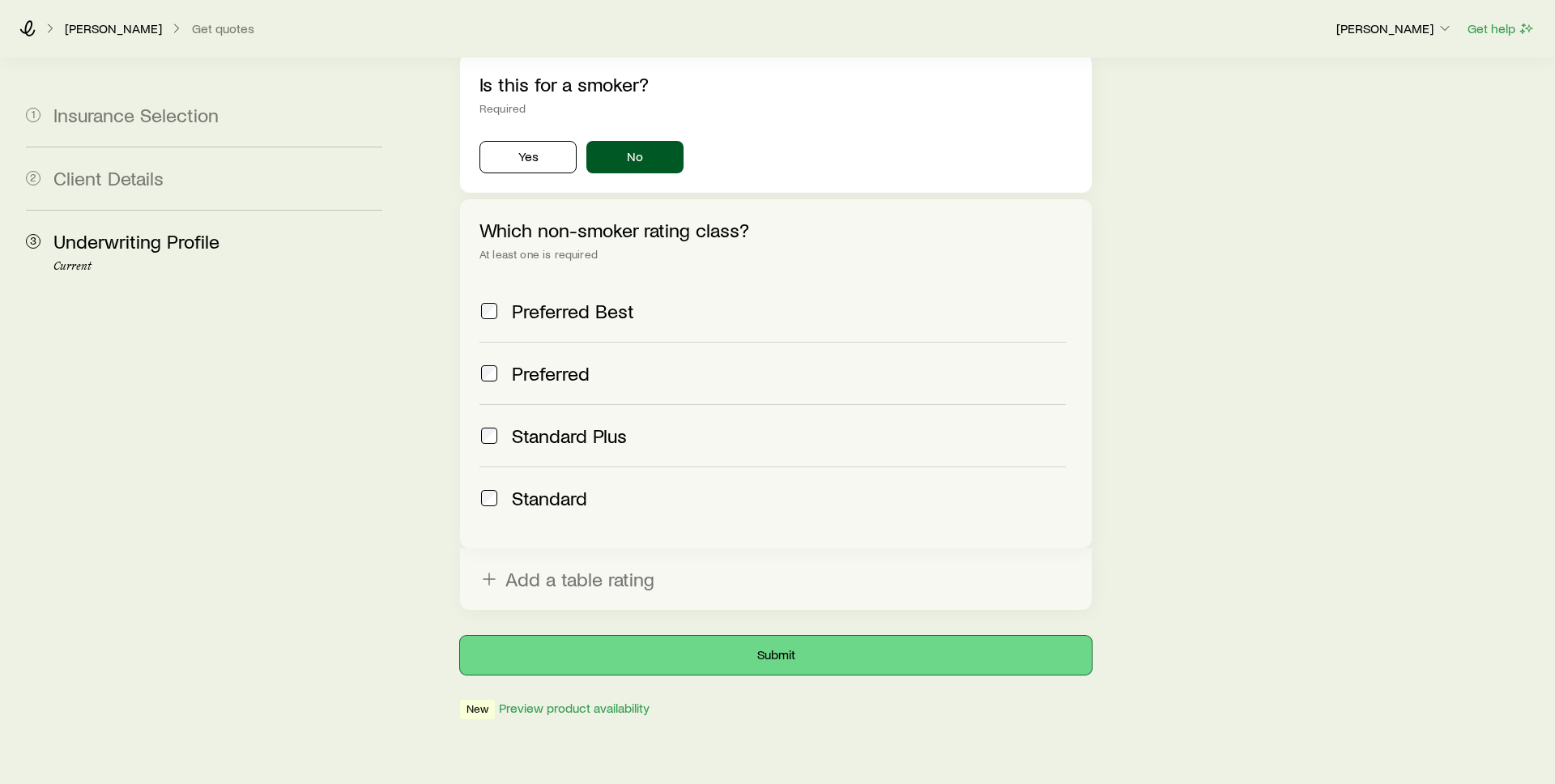
click at [634, 636] on button "Submit" at bounding box center [776, 655] width 632 height 39
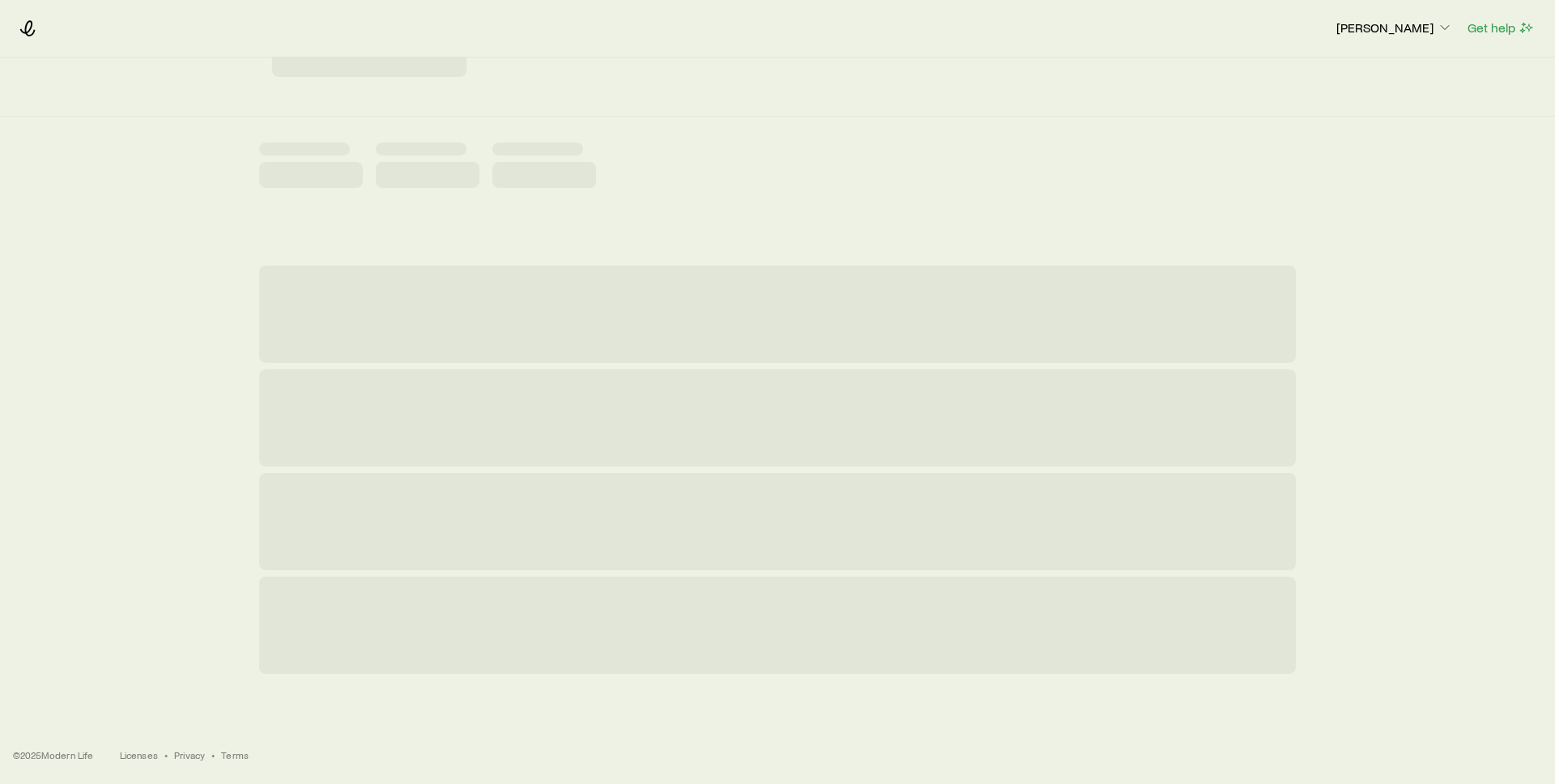
scroll to position [0, 0]
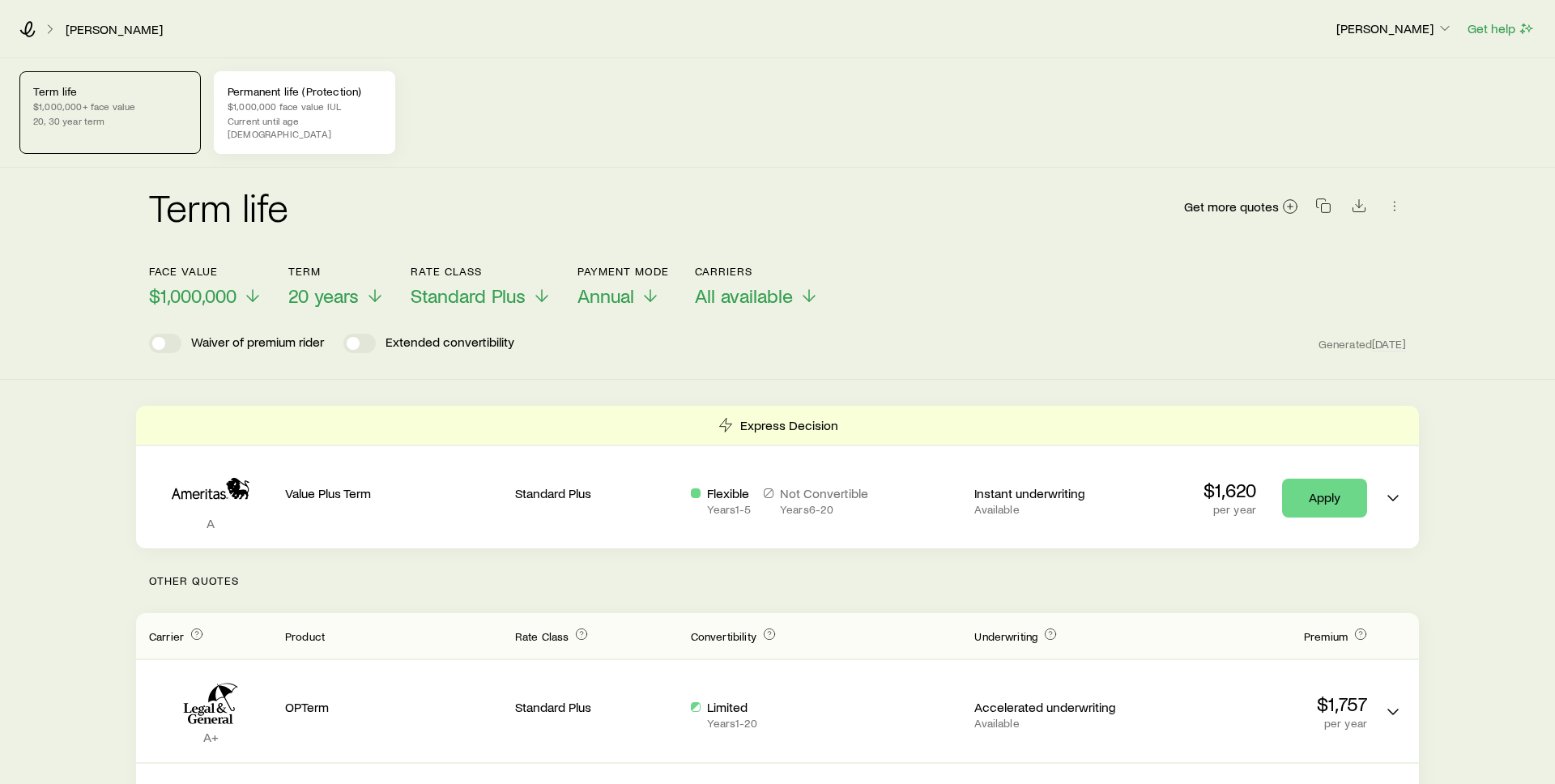
click at [311, 116] on p "Current until age [DEMOGRAPHIC_DATA]" at bounding box center [304, 127] width 154 height 26
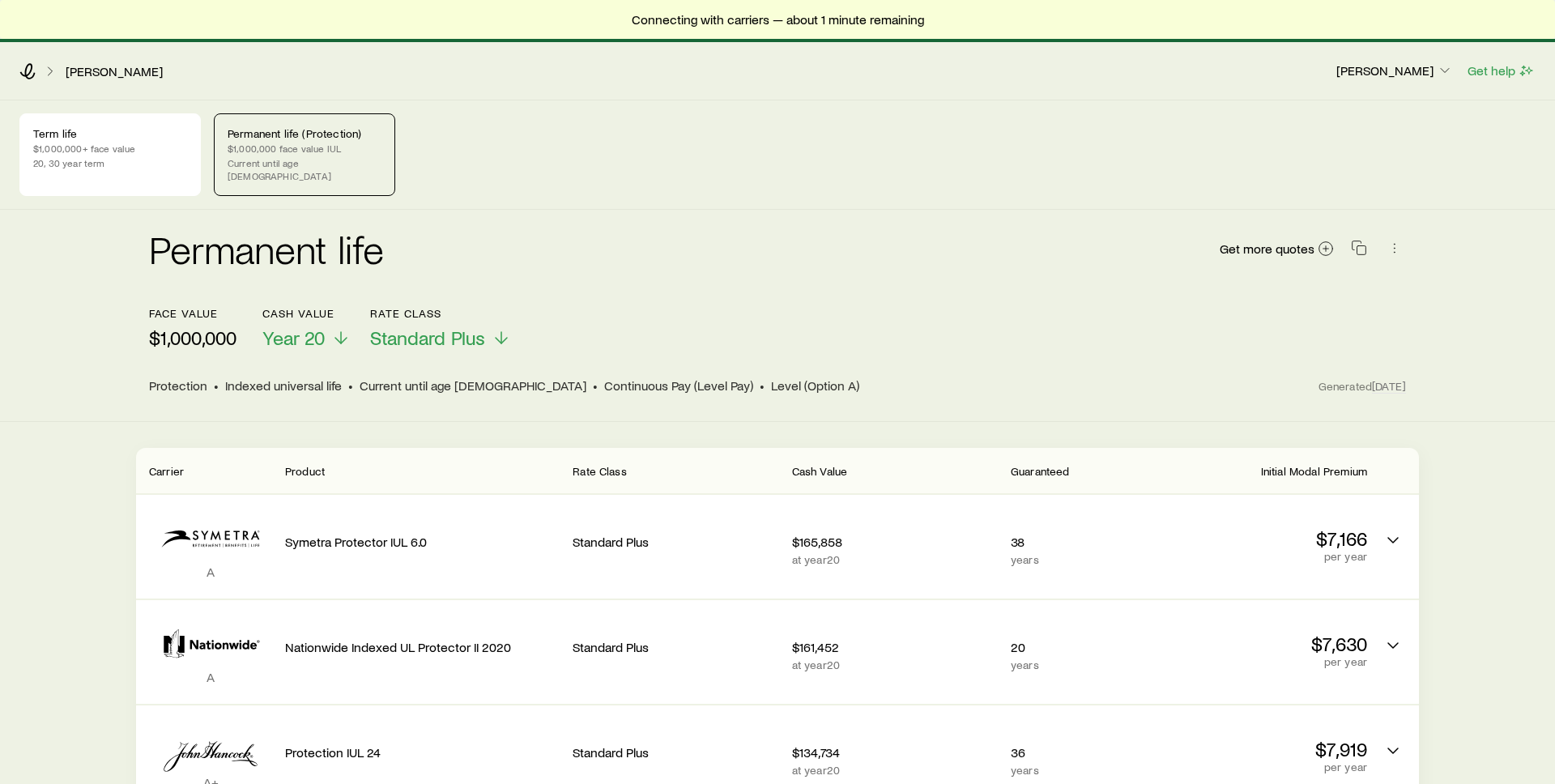
click at [542, 168] on div "Term life $1,000,000+ face value 20, 30 year term Permanent life (Protection) $…" at bounding box center [778, 154] width 1516 height 83
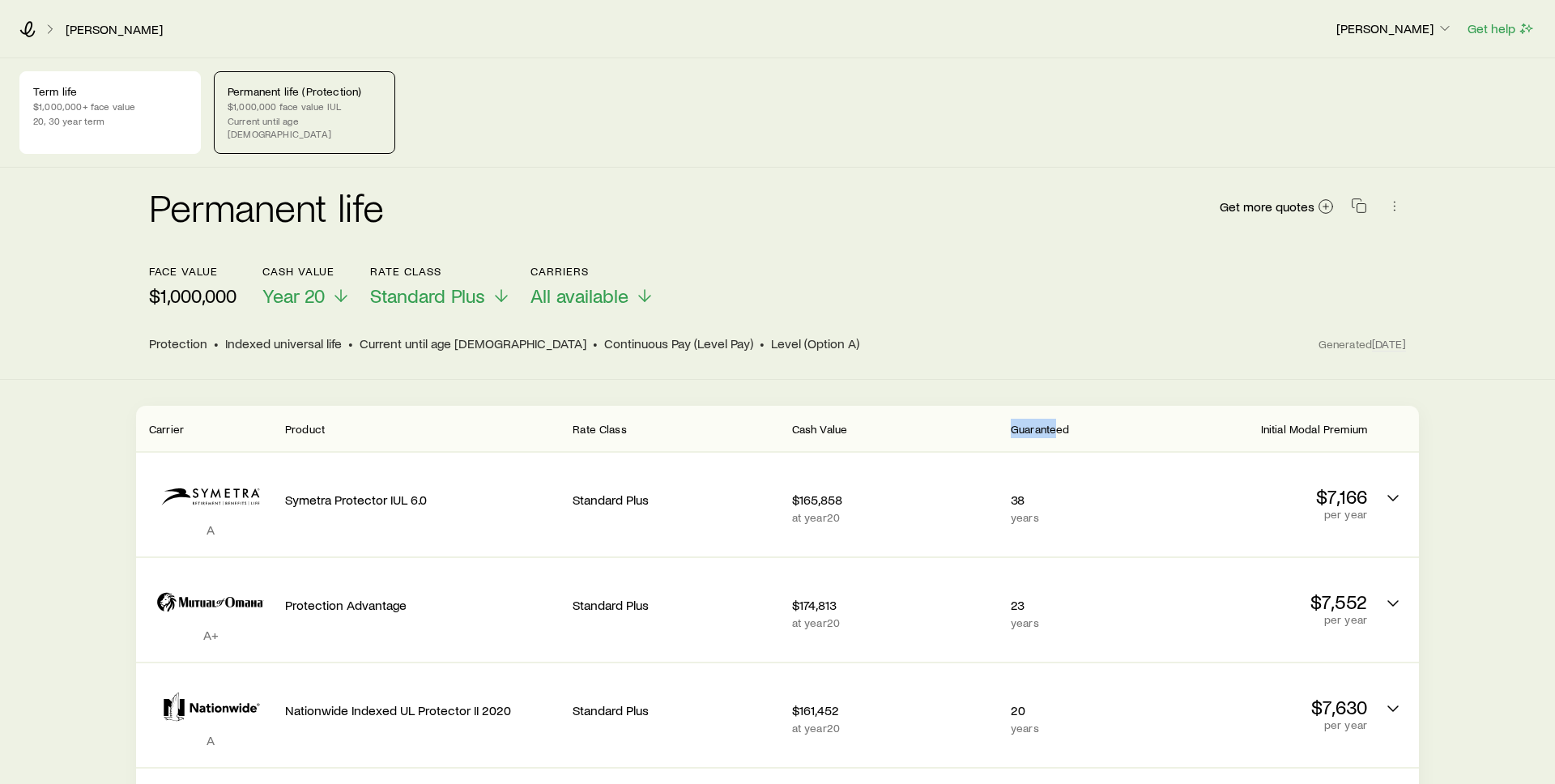
drag, startPoint x: 1055, startPoint y: 418, endPoint x: 977, endPoint y: 418, distance: 78.0
click at [982, 418] on header "Carrier Product Rate Class Cash Value Guaranteed Initial Modal Premium" at bounding box center [778, 428] width 1283 height 45
click at [977, 421] on div "Cash Value" at bounding box center [895, 429] width 205 height 20
